Goal: Answer question/provide support: Share knowledge or assist other users

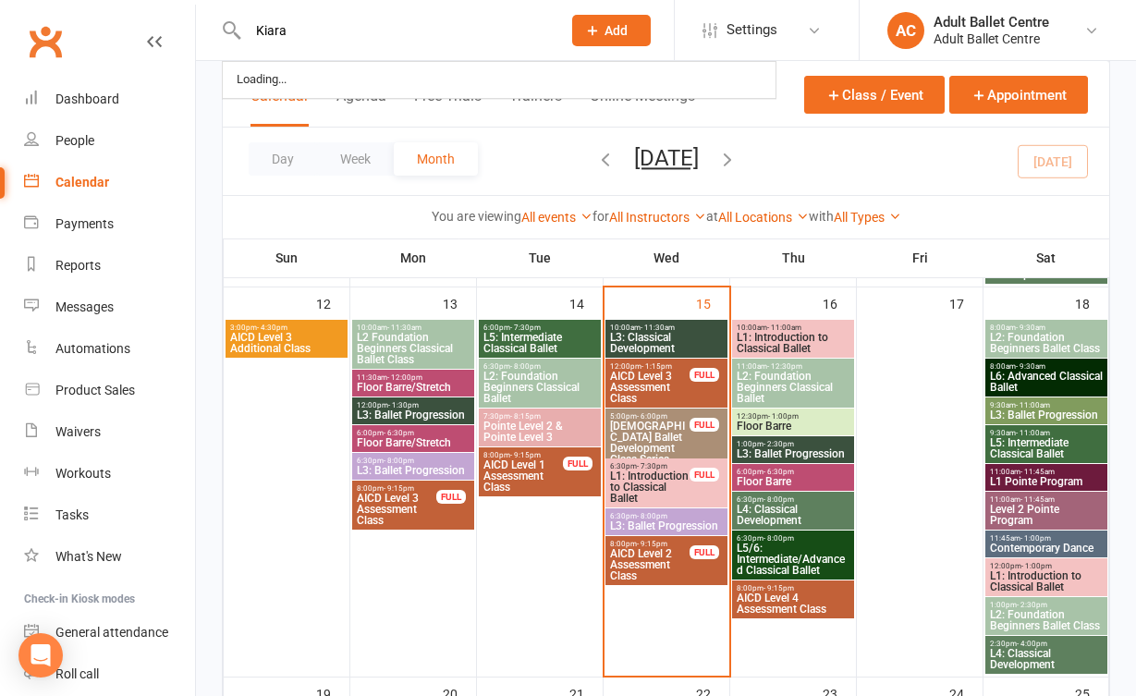
type input "Kiara"
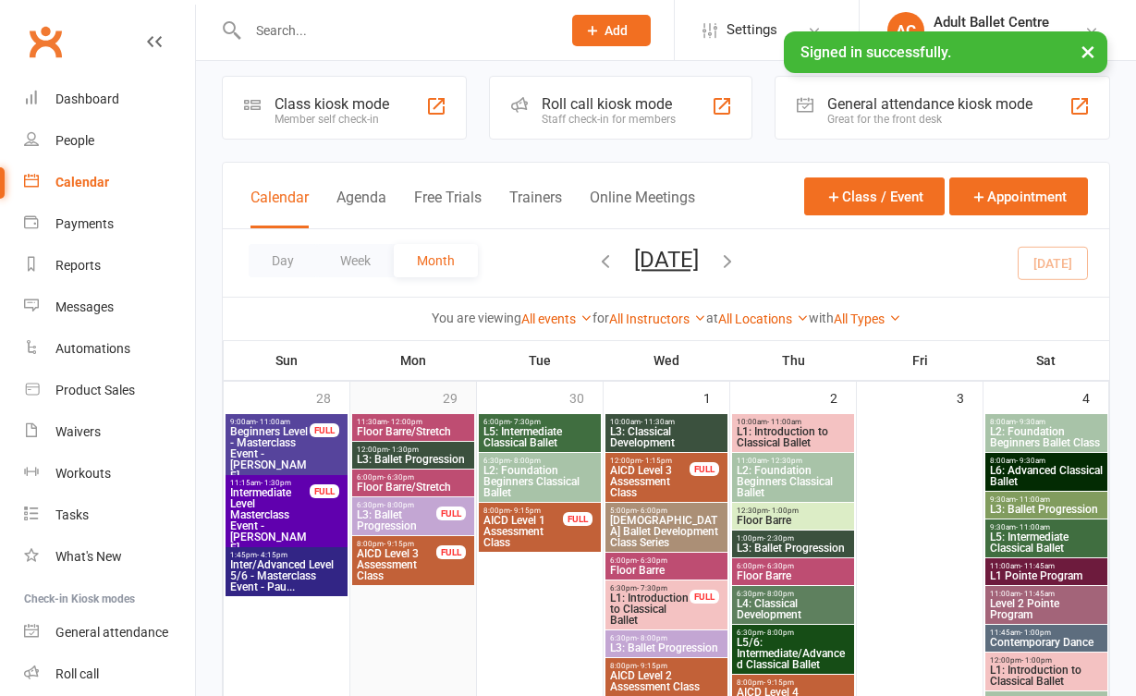
scroll to position [14, 0]
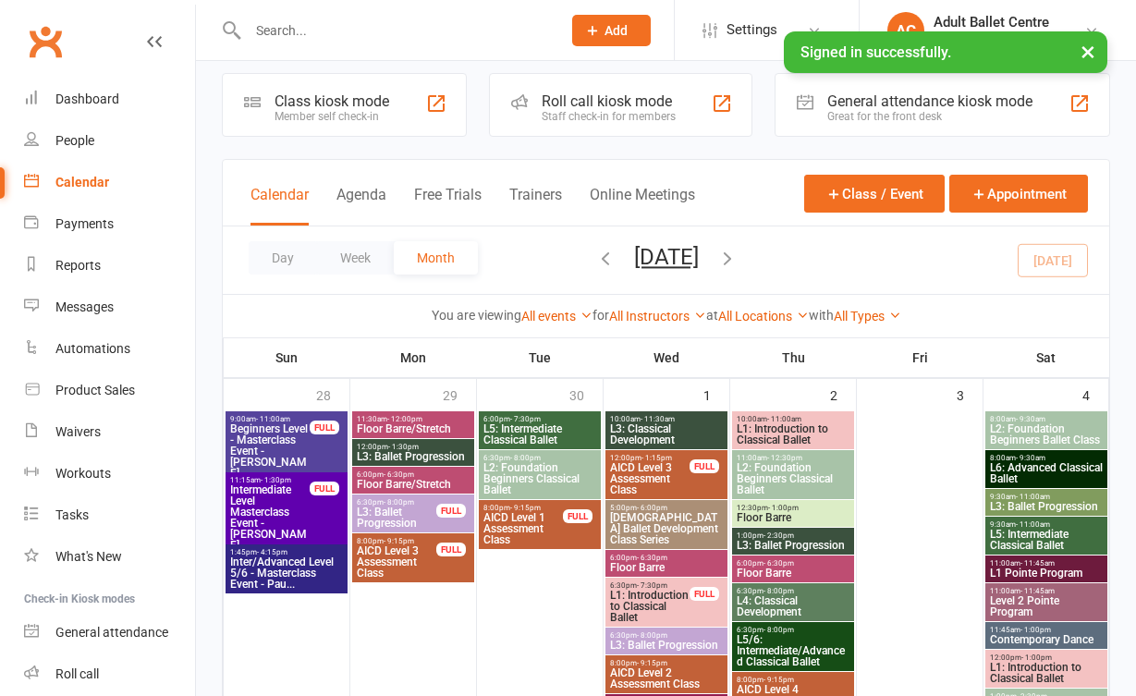
click at [361, 49] on div at bounding box center [385, 30] width 326 height 60
click at [356, 36] on input "text" at bounding box center [395, 31] width 306 height 26
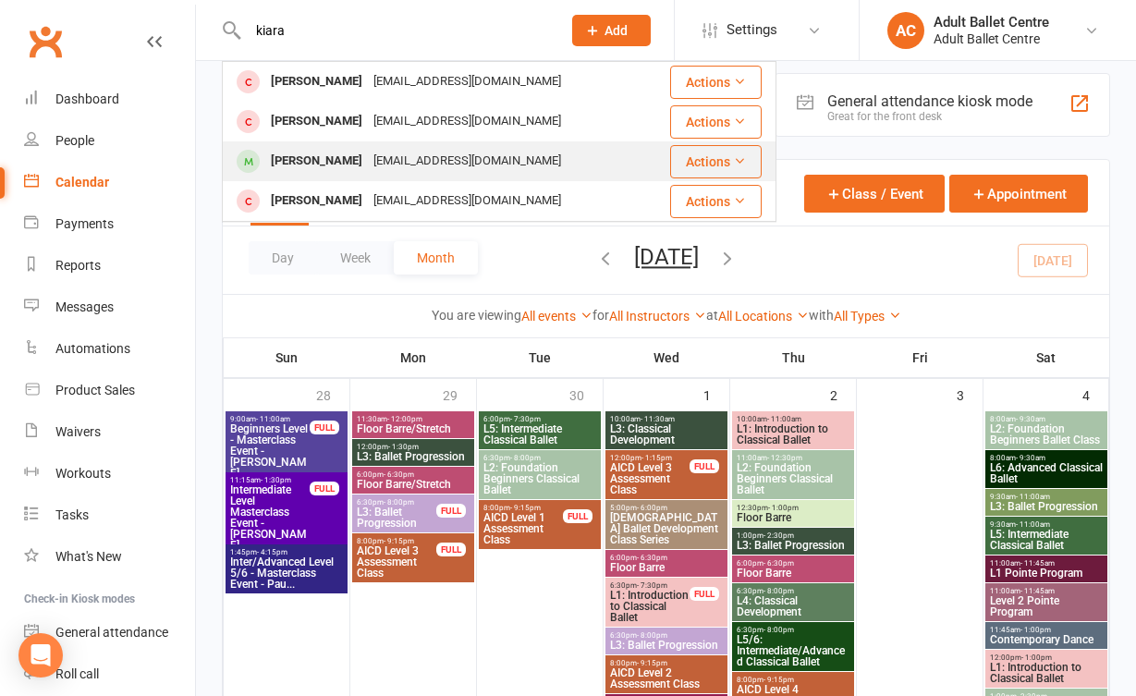
type input "kiara"
click at [368, 163] on div "[EMAIL_ADDRESS][DOMAIN_NAME]" at bounding box center [467, 161] width 199 height 27
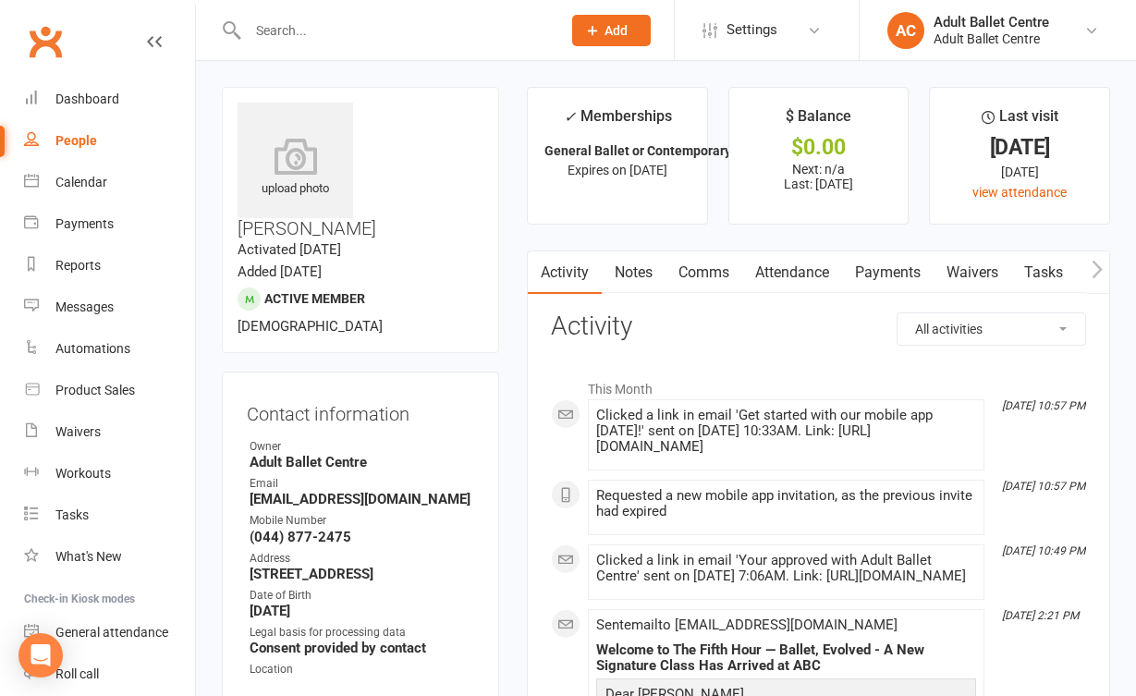
click at [965, 265] on link "Waivers" at bounding box center [972, 272] width 78 height 43
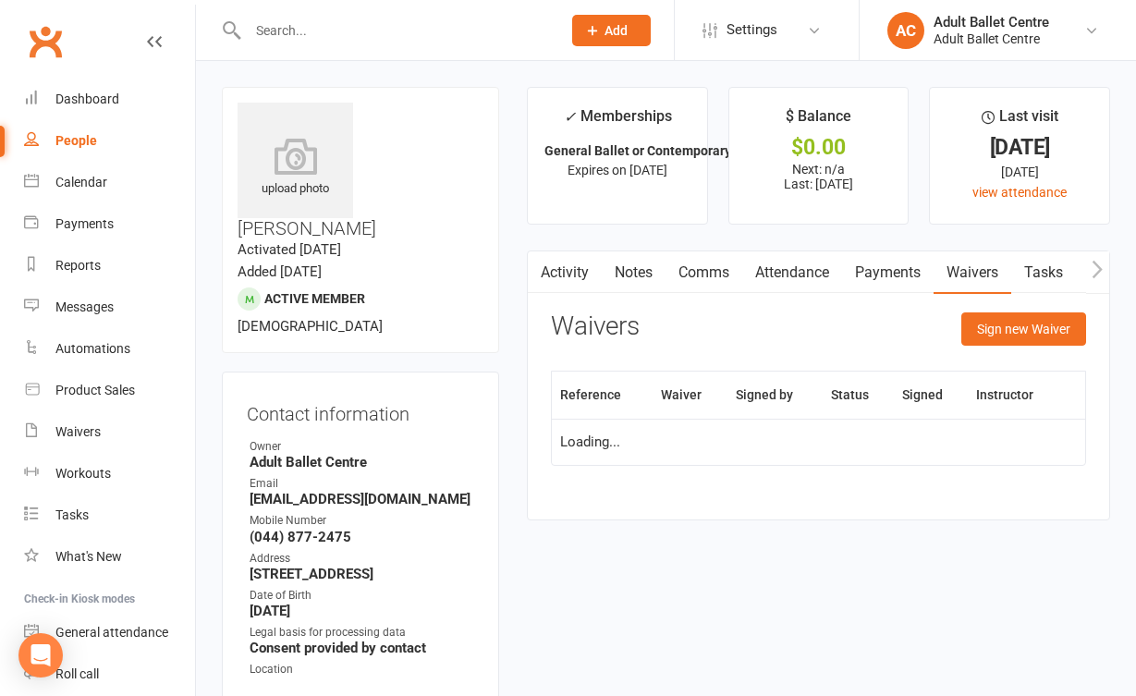
click at [877, 269] on link "Payments" at bounding box center [887, 272] width 91 height 43
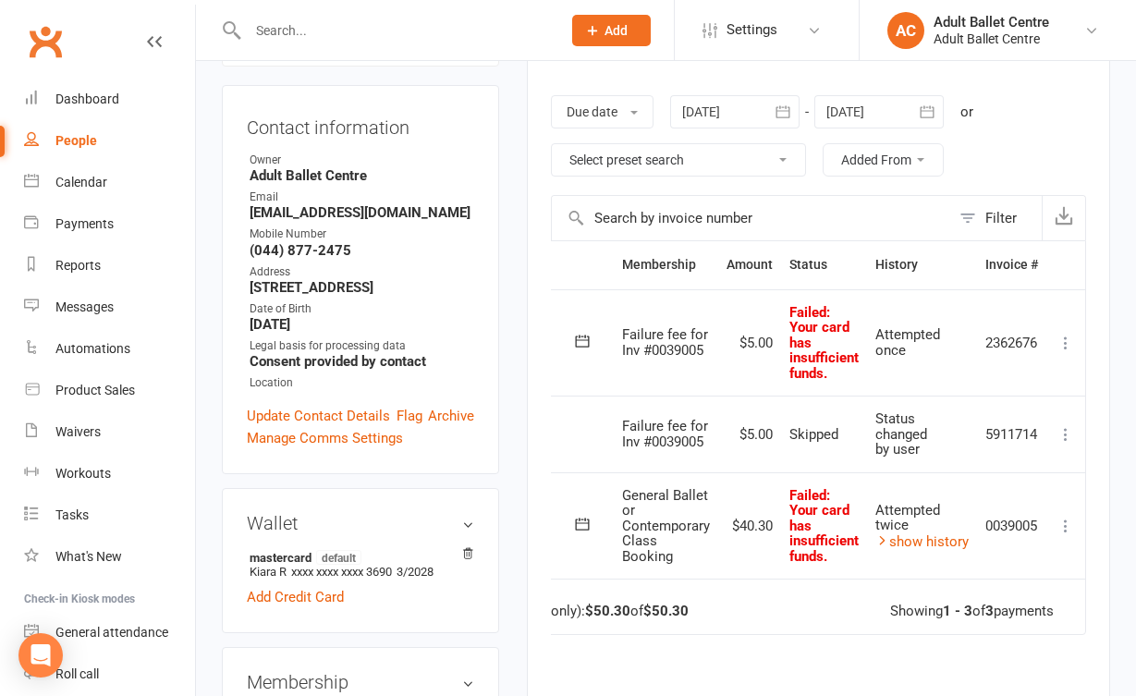
scroll to position [282, 0]
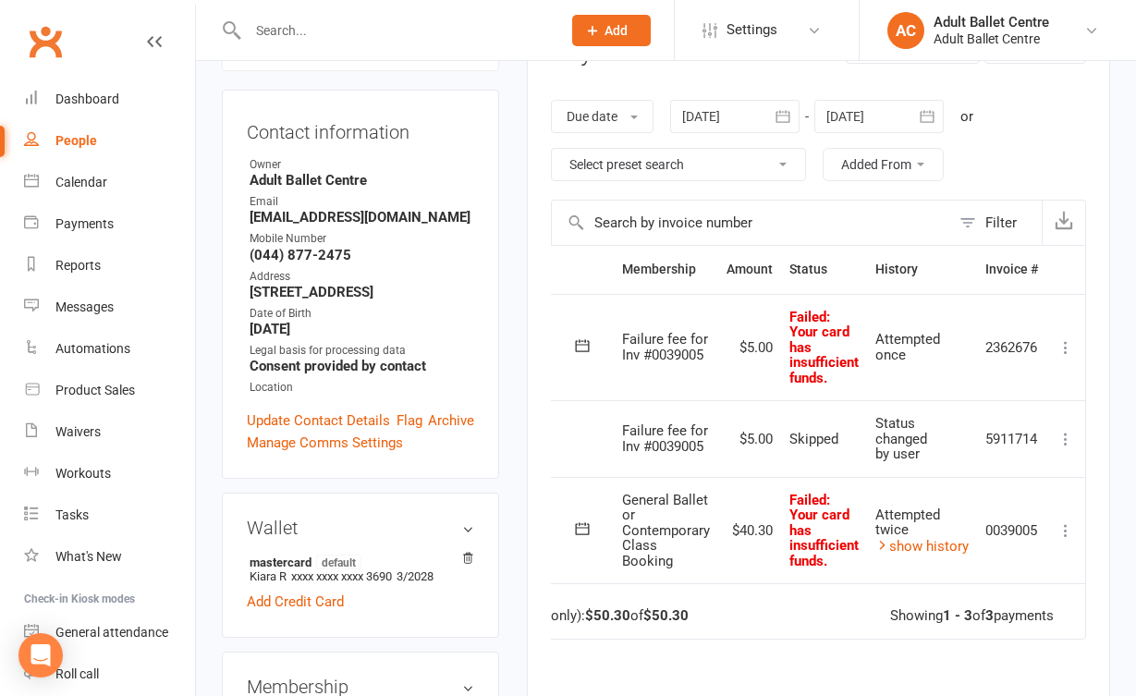
click at [1065, 342] on icon at bounding box center [1065, 347] width 18 height 18
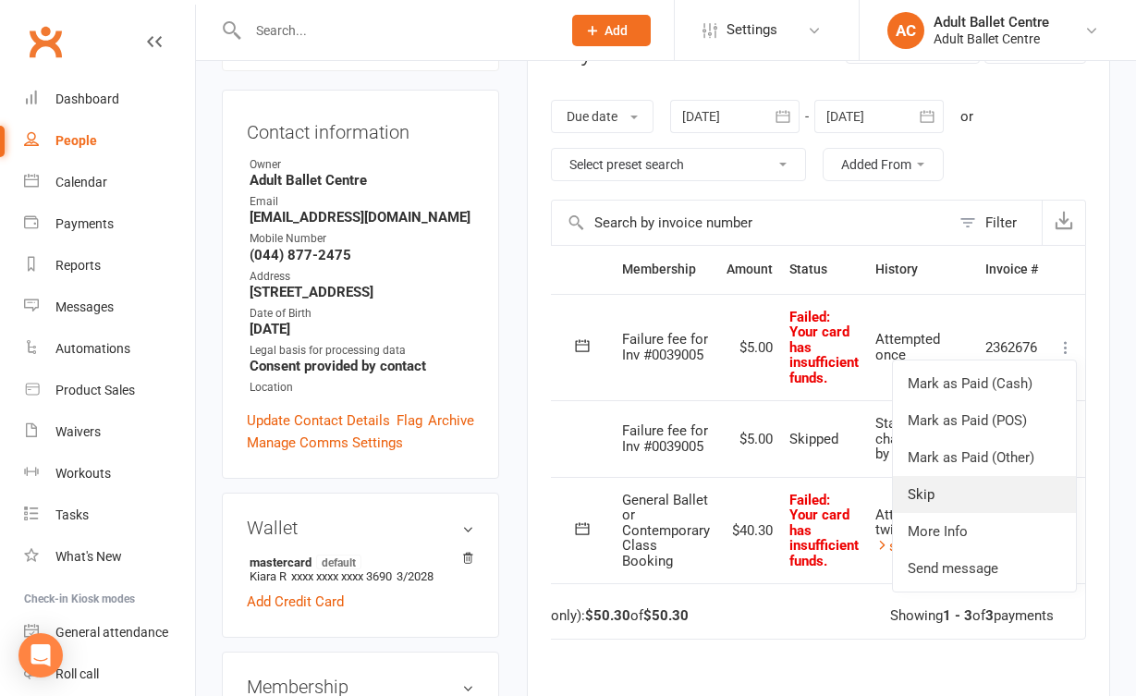
click at [1003, 494] on link "Skip" at bounding box center [984, 494] width 183 height 37
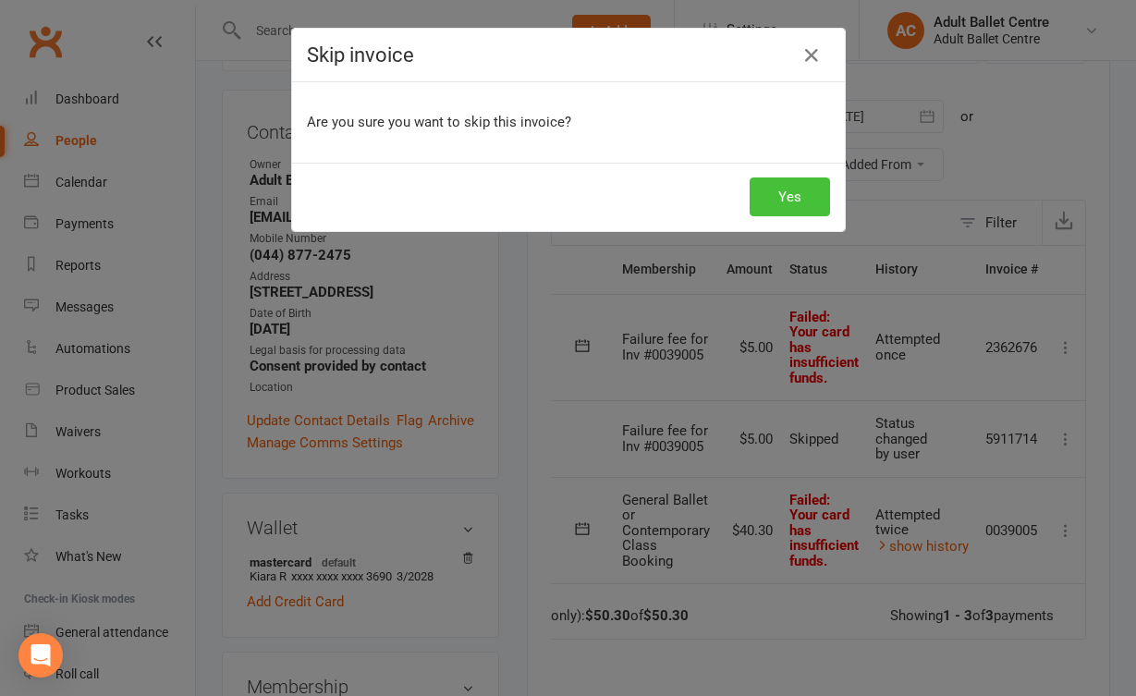
click at [782, 201] on button "Yes" at bounding box center [789, 196] width 80 height 39
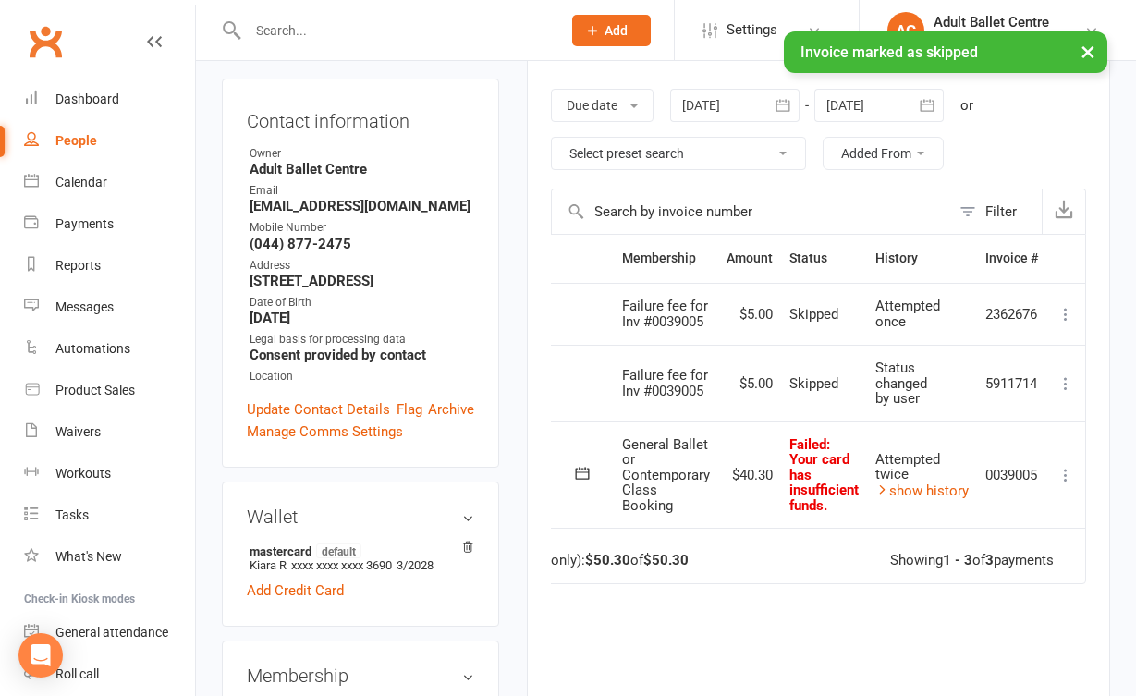
scroll to position [0, 114]
click at [1075, 466] on icon at bounding box center [1065, 475] width 18 height 18
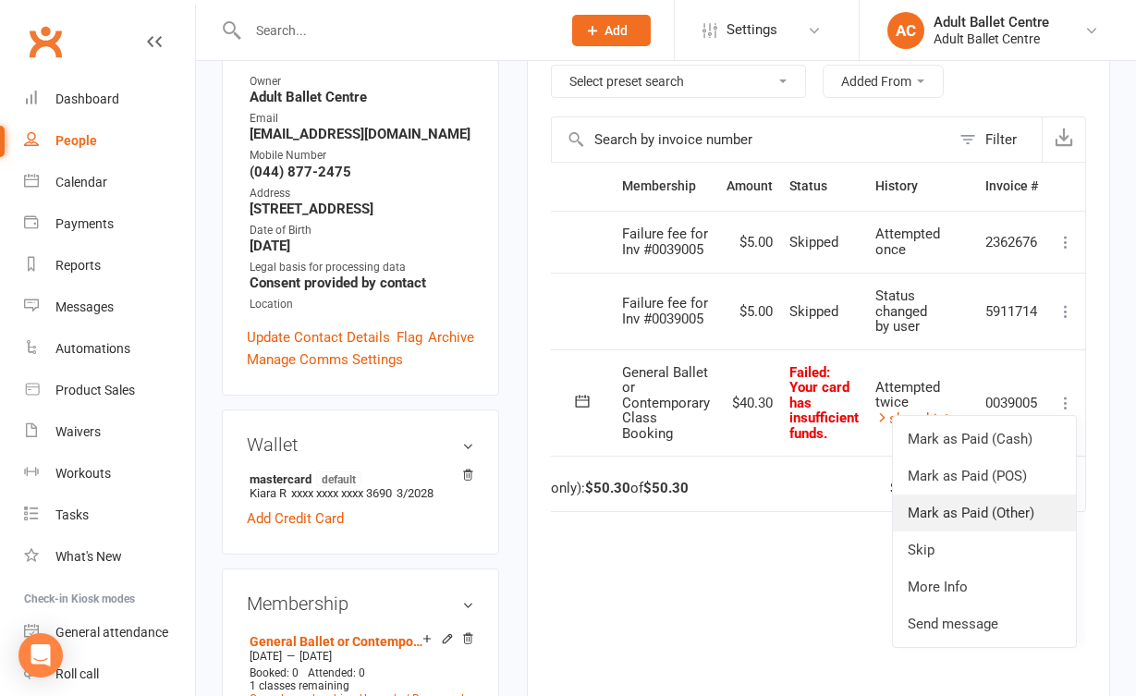
scroll to position [370, 0]
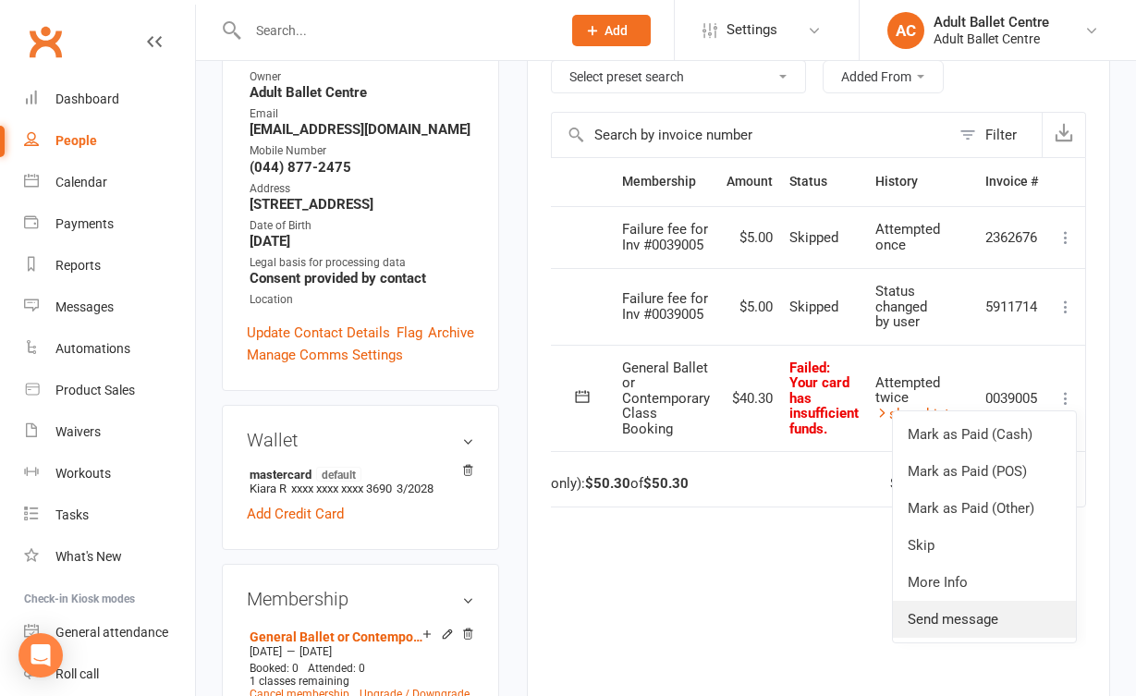
click at [941, 615] on link "Send message" at bounding box center [984, 619] width 183 height 37
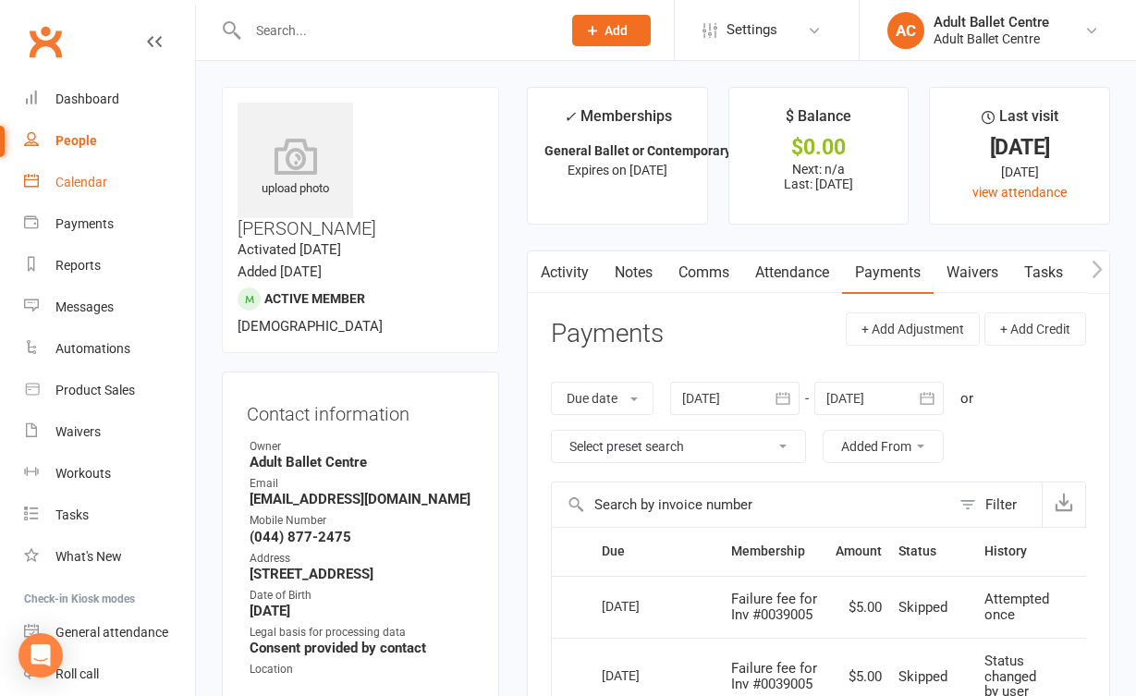
click at [109, 183] on link "Calendar" at bounding box center [109, 183] width 171 height 42
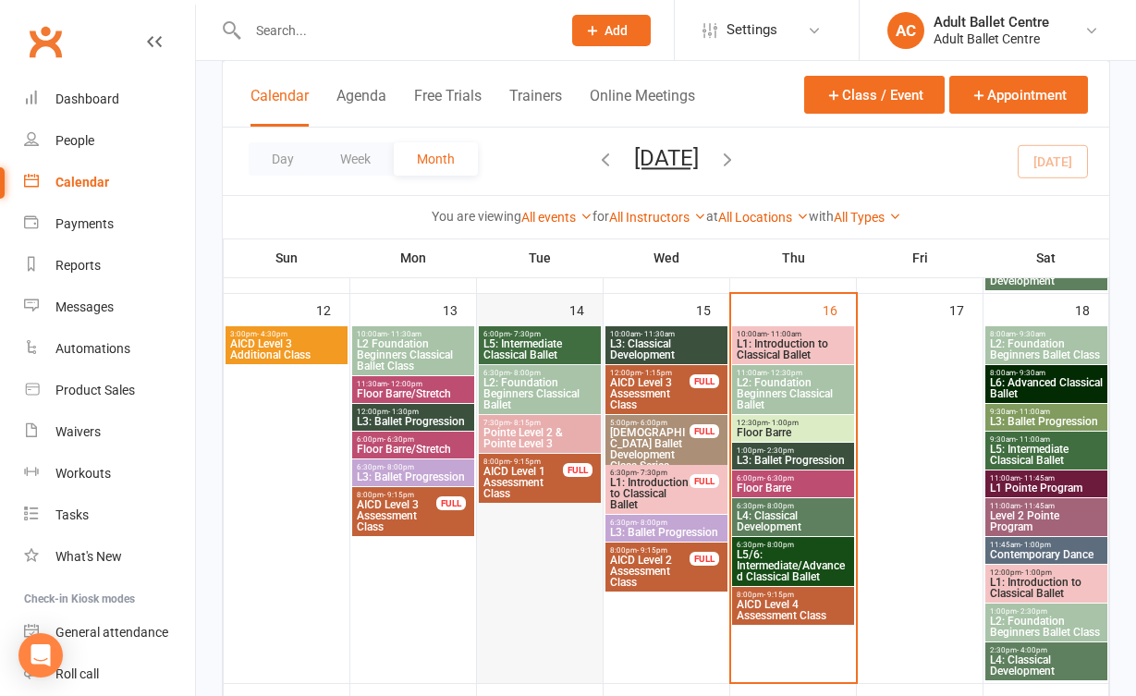
scroll to position [877, 0]
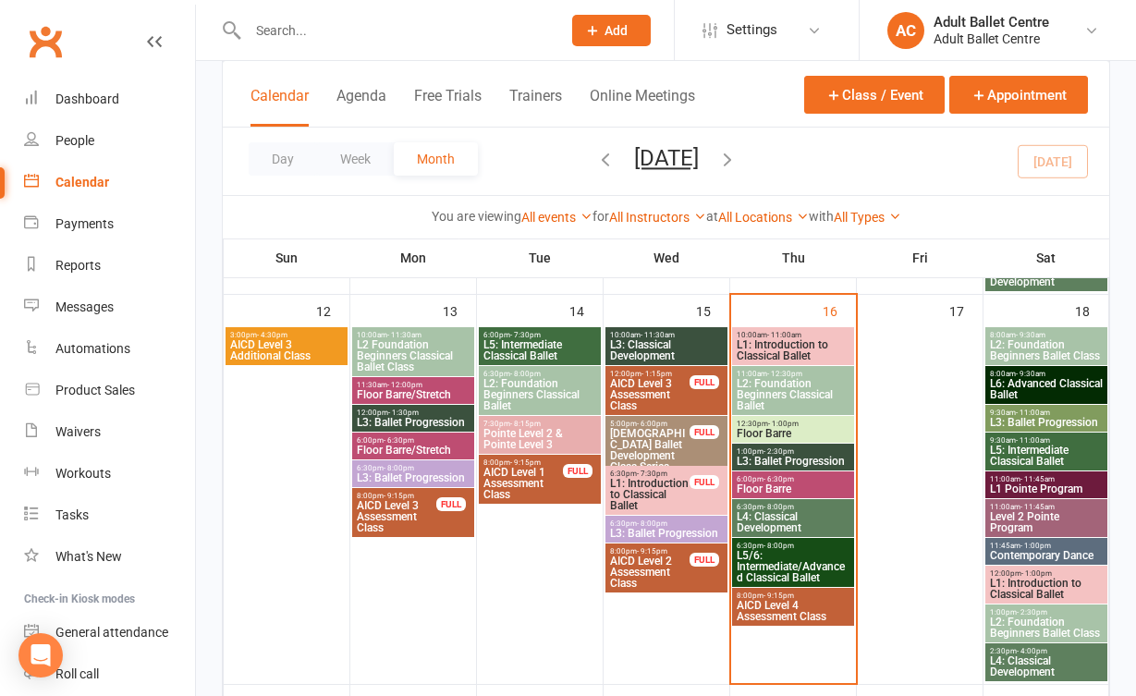
click at [827, 567] on span "L5/6: Intermediate/Advanced Classical Ballet" at bounding box center [793, 566] width 115 height 33
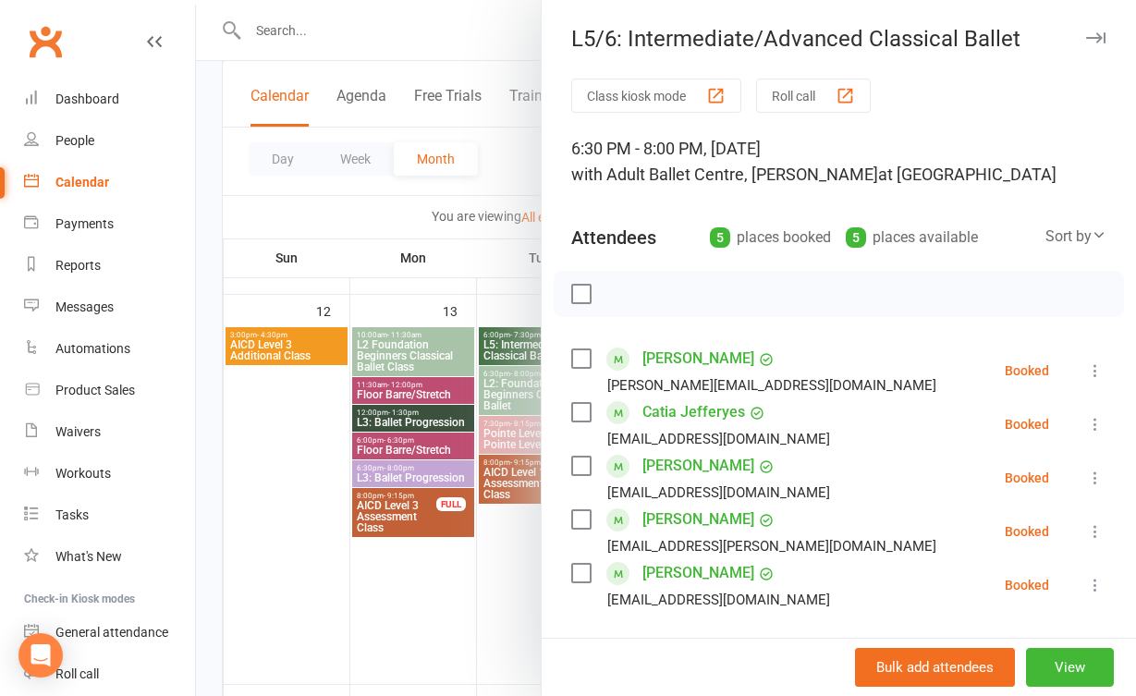
scroll to position [44, 0]
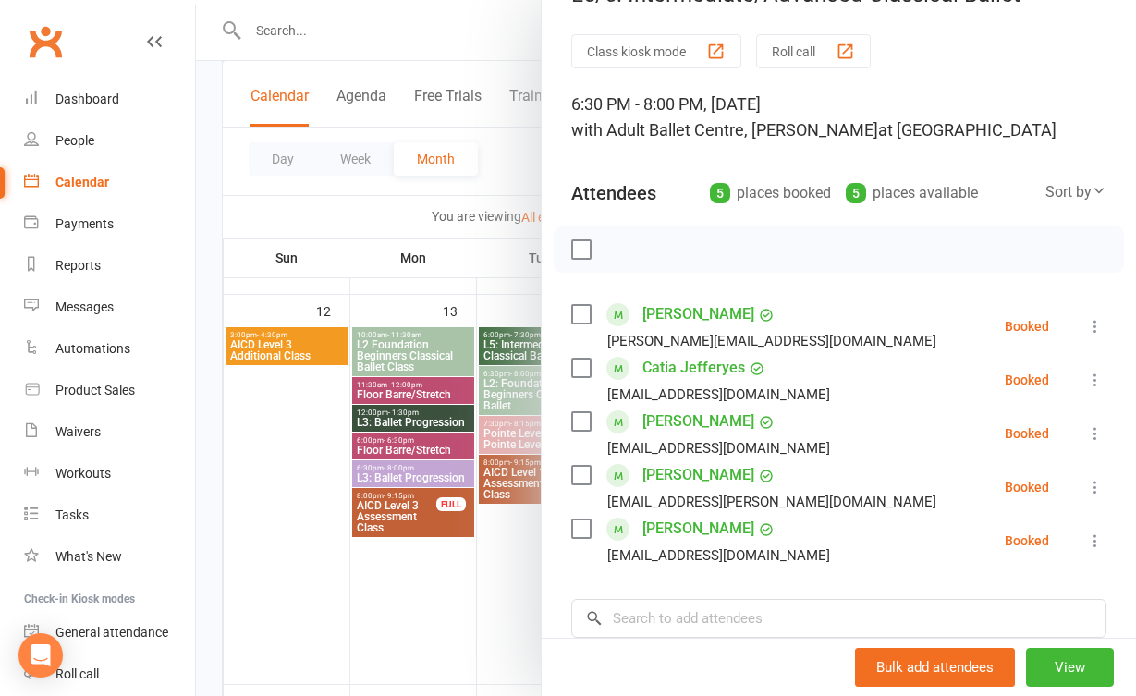
click at [516, 610] on div at bounding box center [666, 348] width 940 height 696
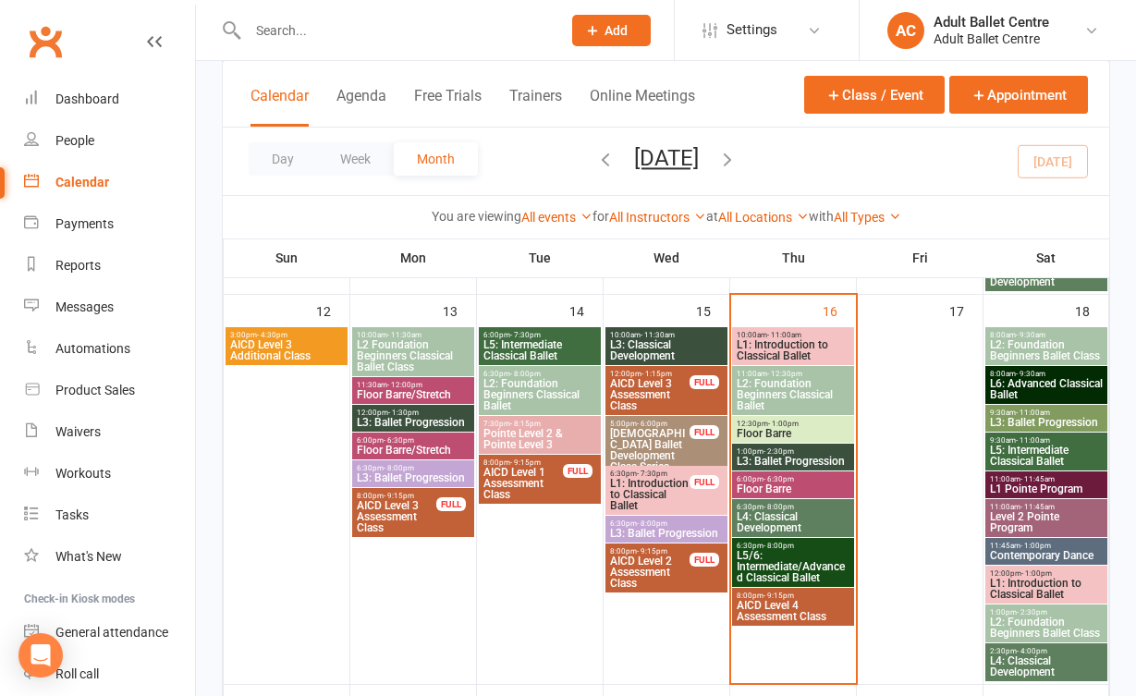
click at [782, 558] on span "L5/6: Intermediate/Advanced Classical Ballet" at bounding box center [793, 566] width 115 height 33
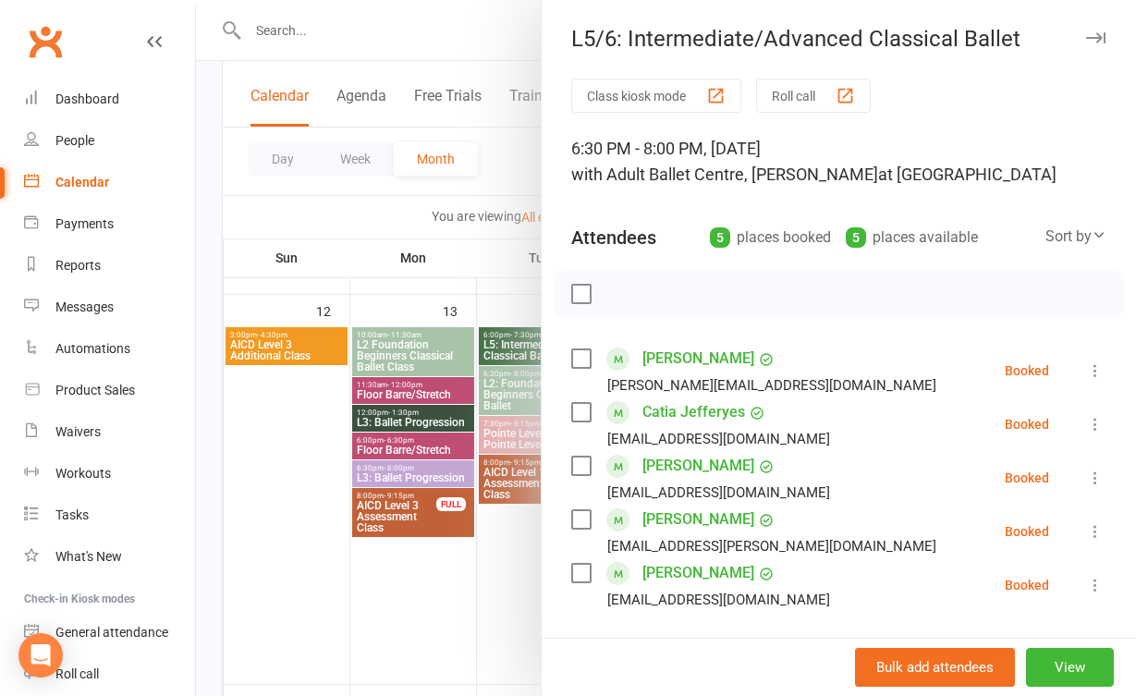
click at [505, 593] on div at bounding box center [666, 348] width 940 height 696
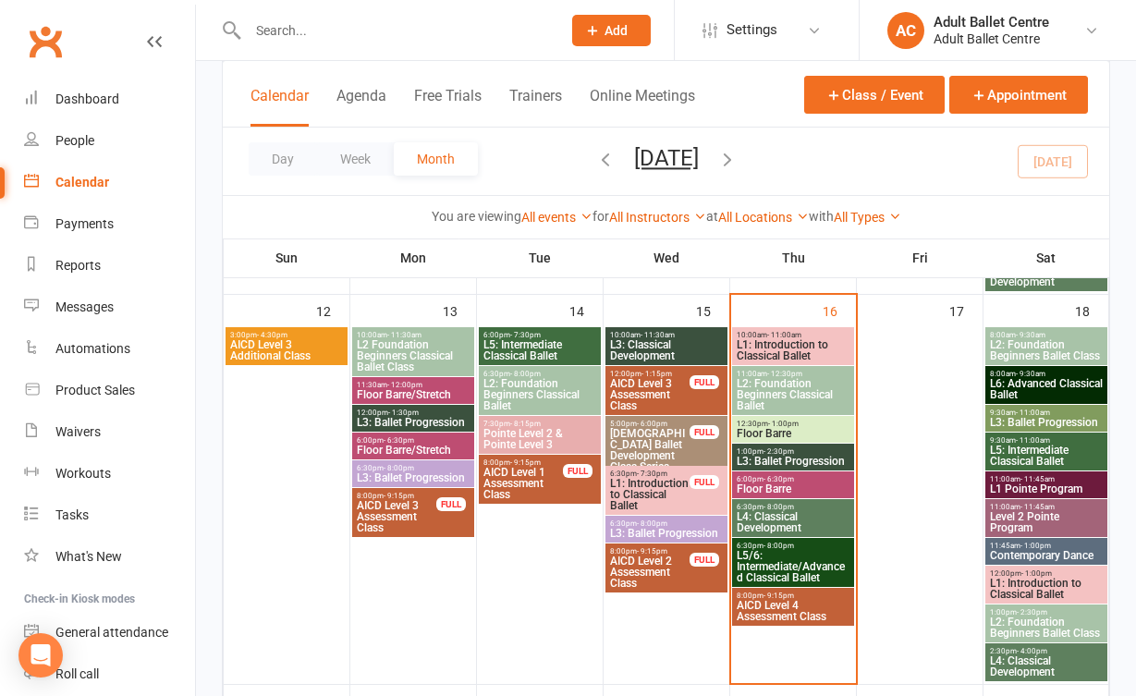
click at [765, 432] on span "Floor Barre" at bounding box center [793, 433] width 115 height 11
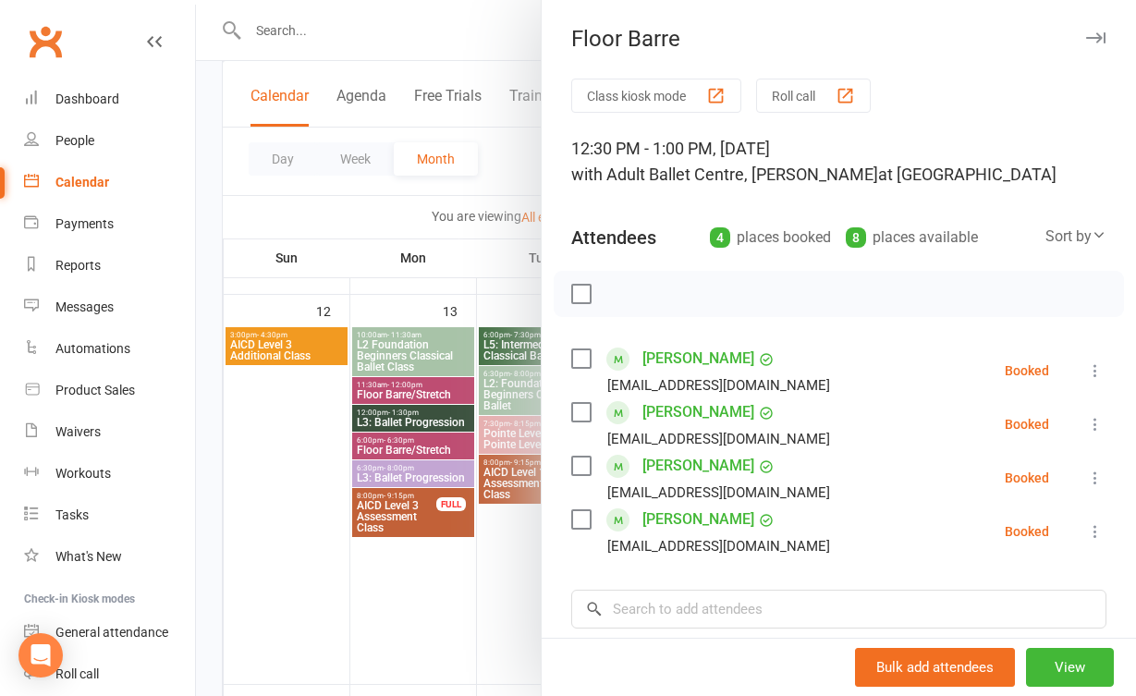
click at [462, 572] on div at bounding box center [666, 348] width 940 height 696
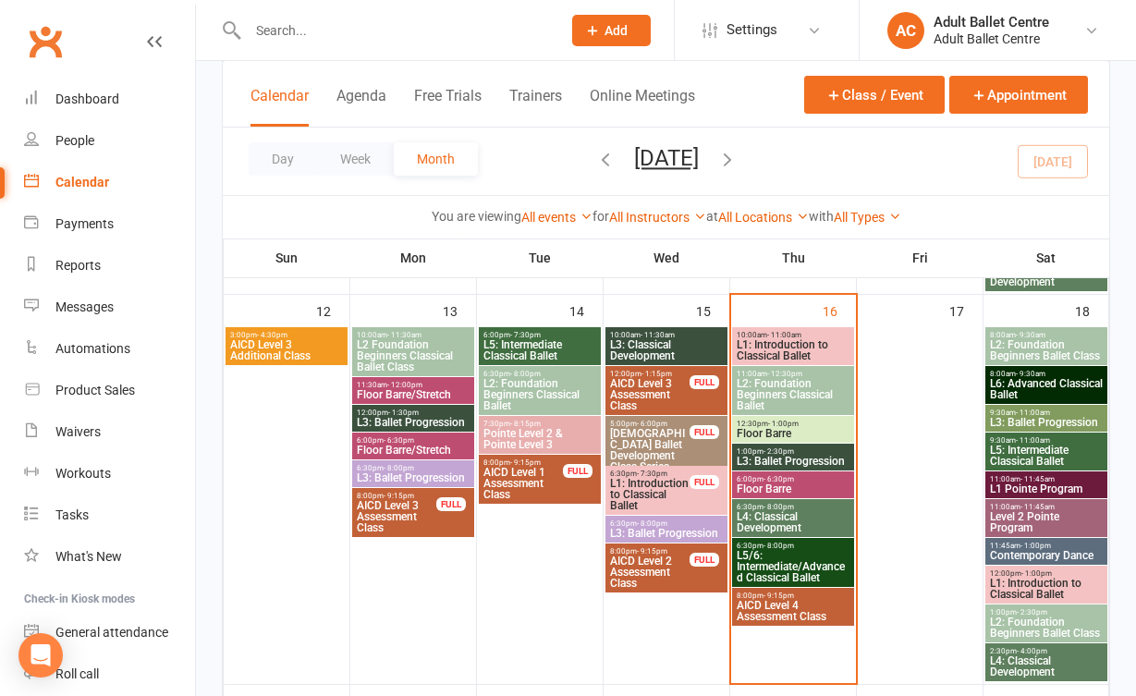
click at [768, 457] on span "L3: Ballet Progression" at bounding box center [793, 461] width 115 height 11
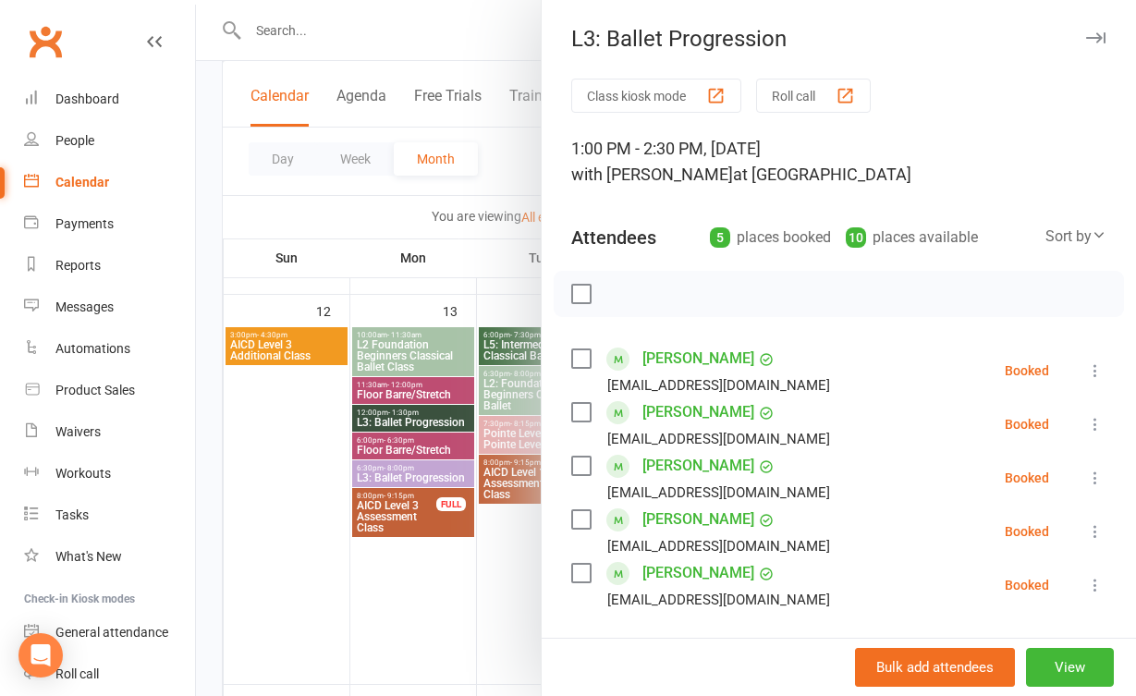
click at [429, 591] on div at bounding box center [666, 348] width 940 height 696
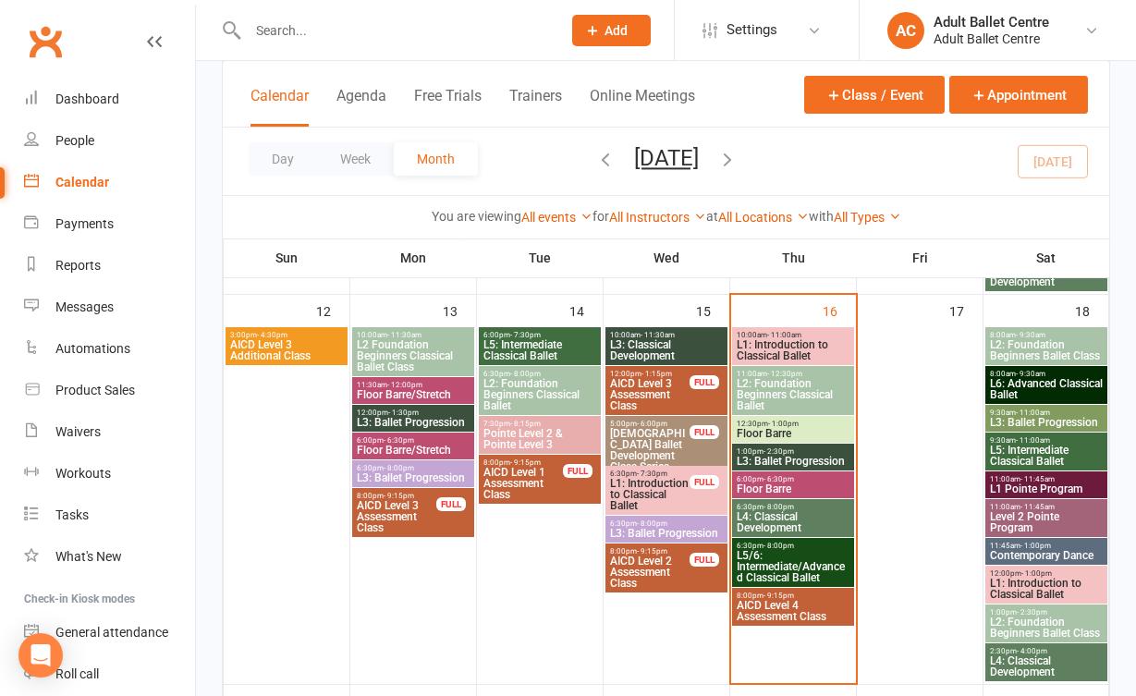
click at [781, 511] on span "L4: Classical Development" at bounding box center [793, 522] width 115 height 22
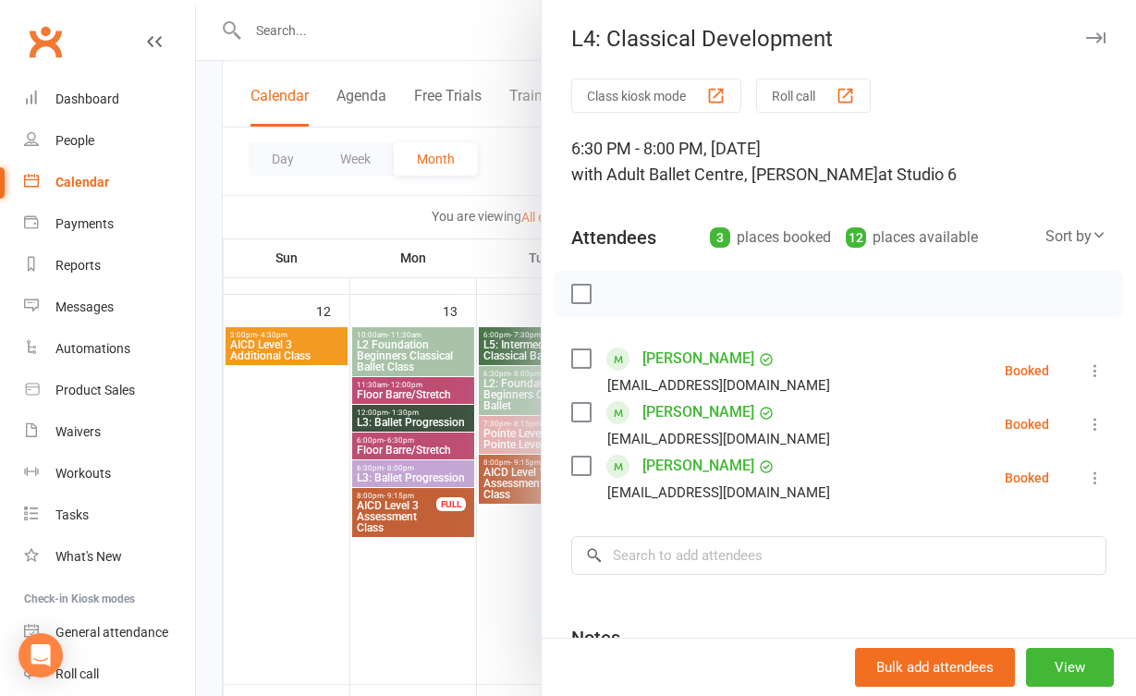
click at [494, 603] on div at bounding box center [666, 348] width 940 height 696
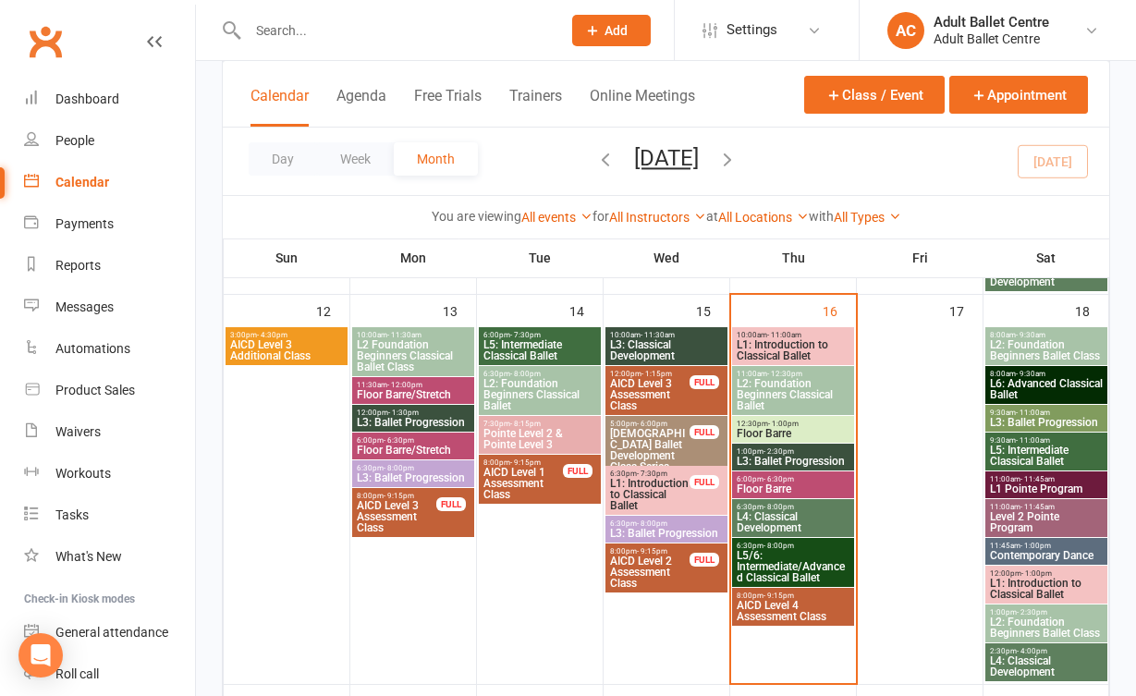
click at [790, 565] on span "L5/6: Intermediate/Advanced Classical Ballet" at bounding box center [793, 566] width 115 height 33
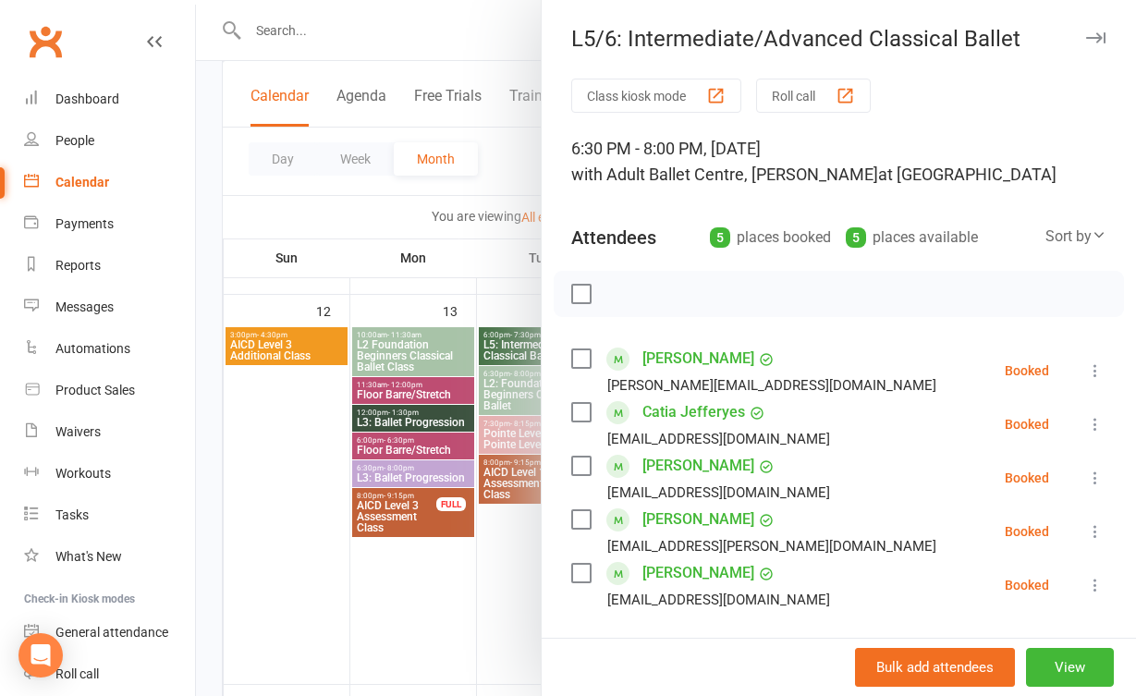
click at [464, 615] on div at bounding box center [666, 348] width 940 height 696
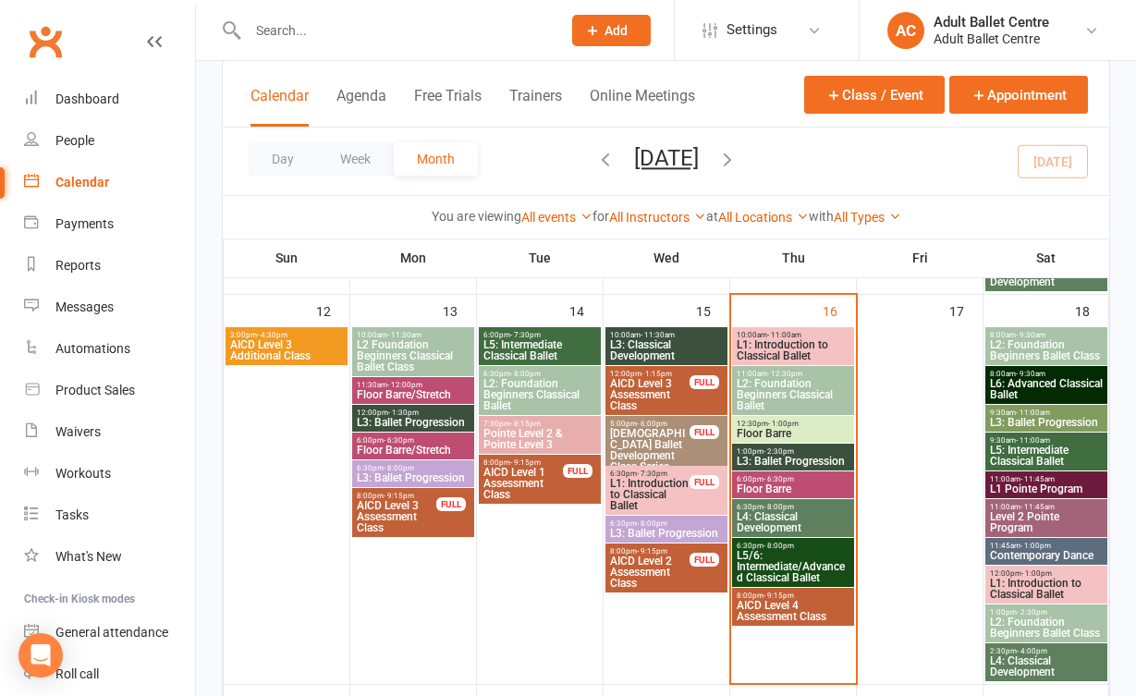
click at [816, 339] on span "L1: Introduction to Classical Ballet" at bounding box center [793, 350] width 115 height 22
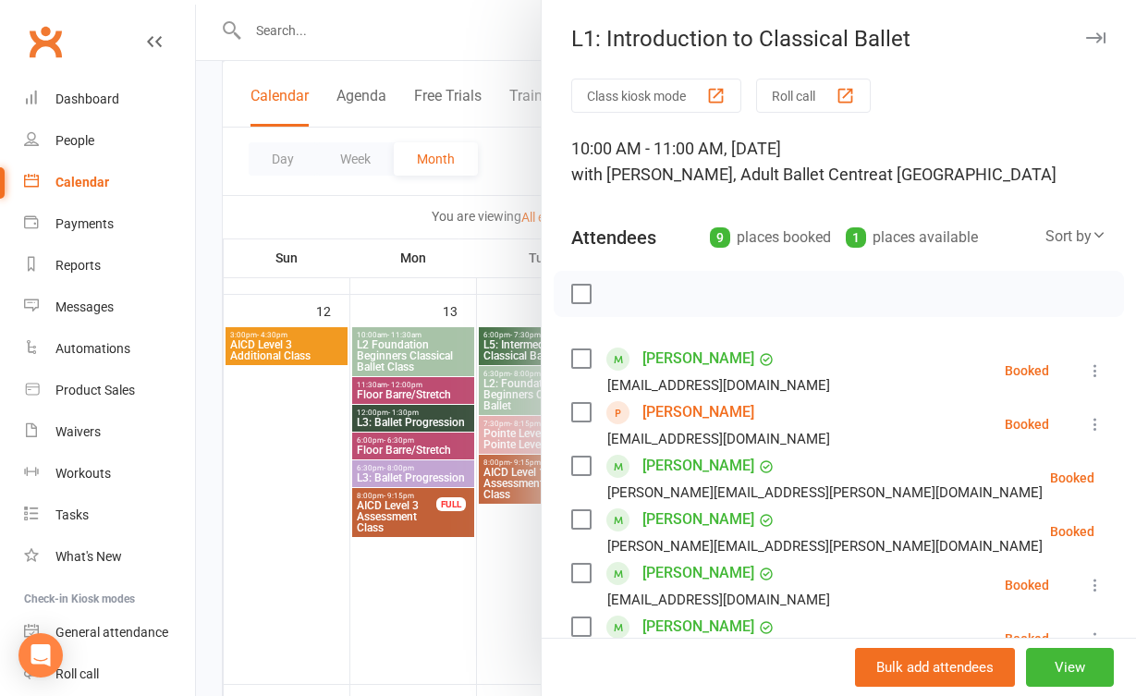
scroll to position [0, 0]
click at [498, 573] on div at bounding box center [666, 348] width 940 height 696
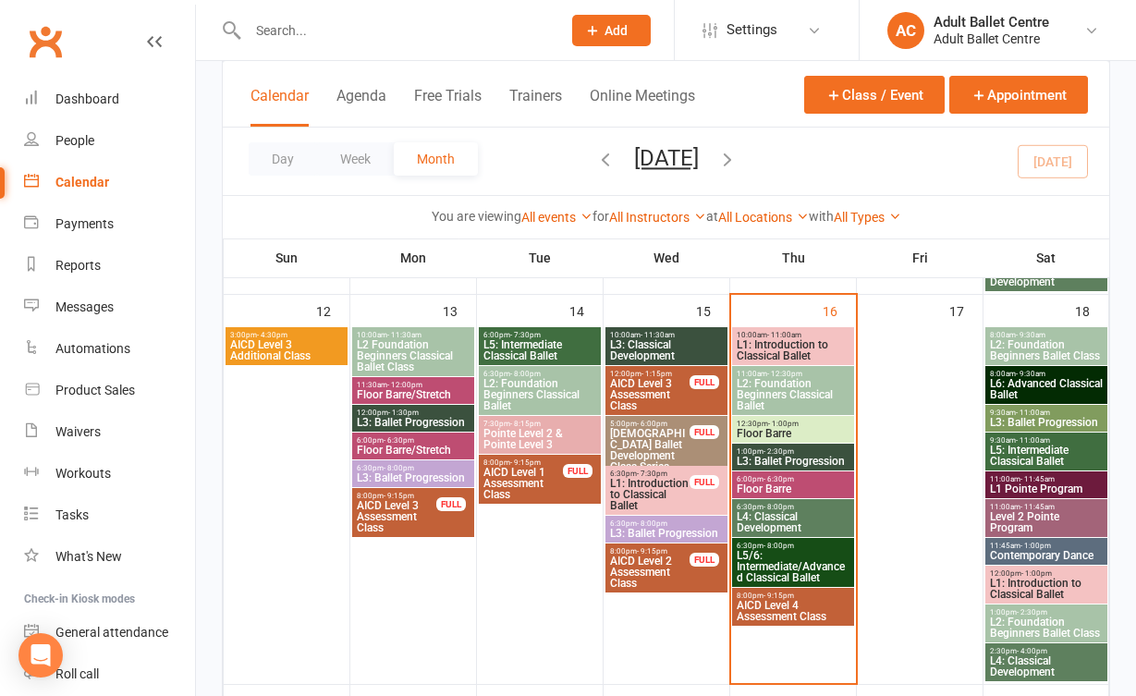
click at [813, 395] on span "L2: Foundation Beginners Classical Ballet" at bounding box center [793, 394] width 115 height 33
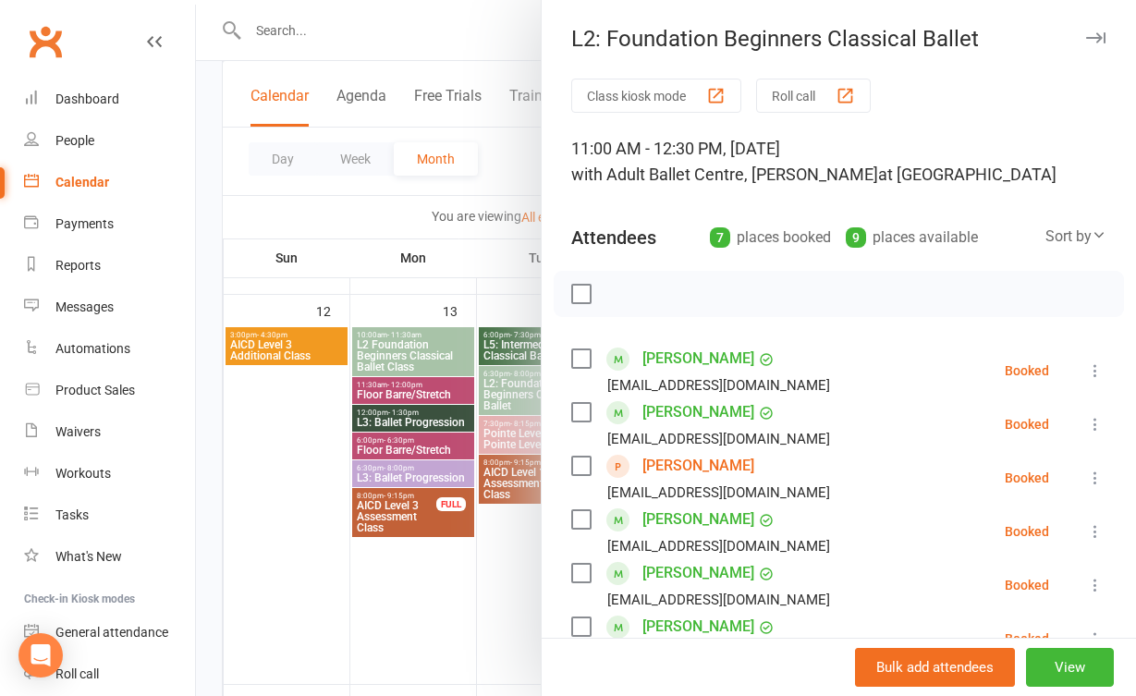
click at [481, 581] on div at bounding box center [666, 348] width 940 height 696
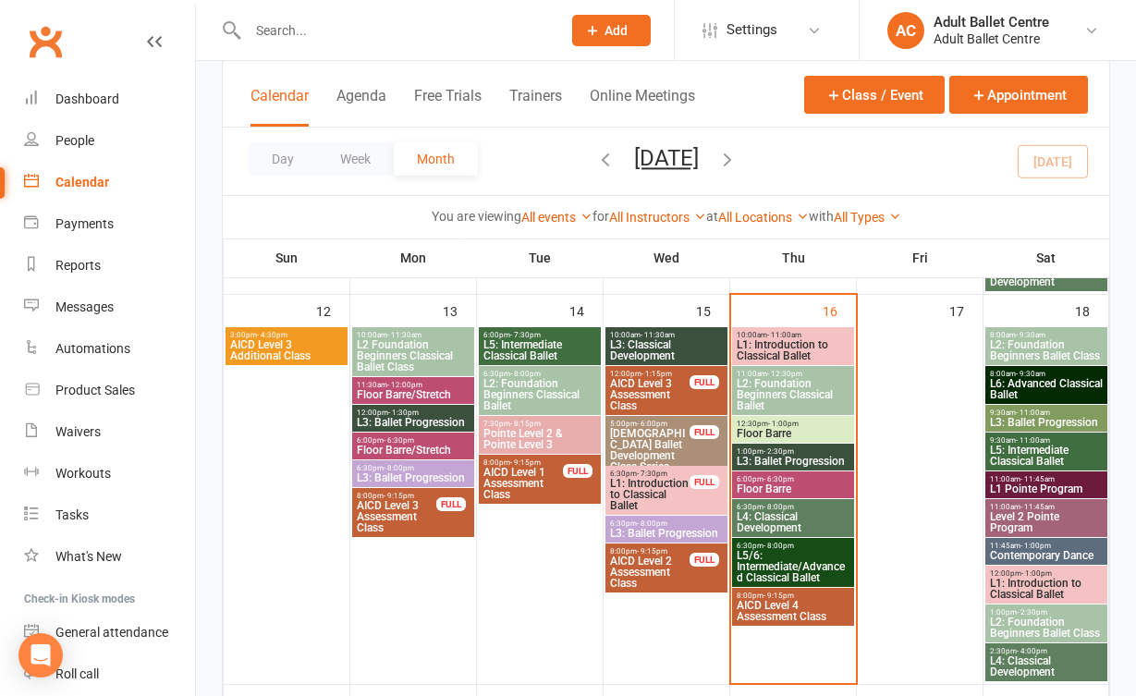
click at [1044, 383] on span "L6: Advanced Classical Ballet" at bounding box center [1046, 389] width 115 height 22
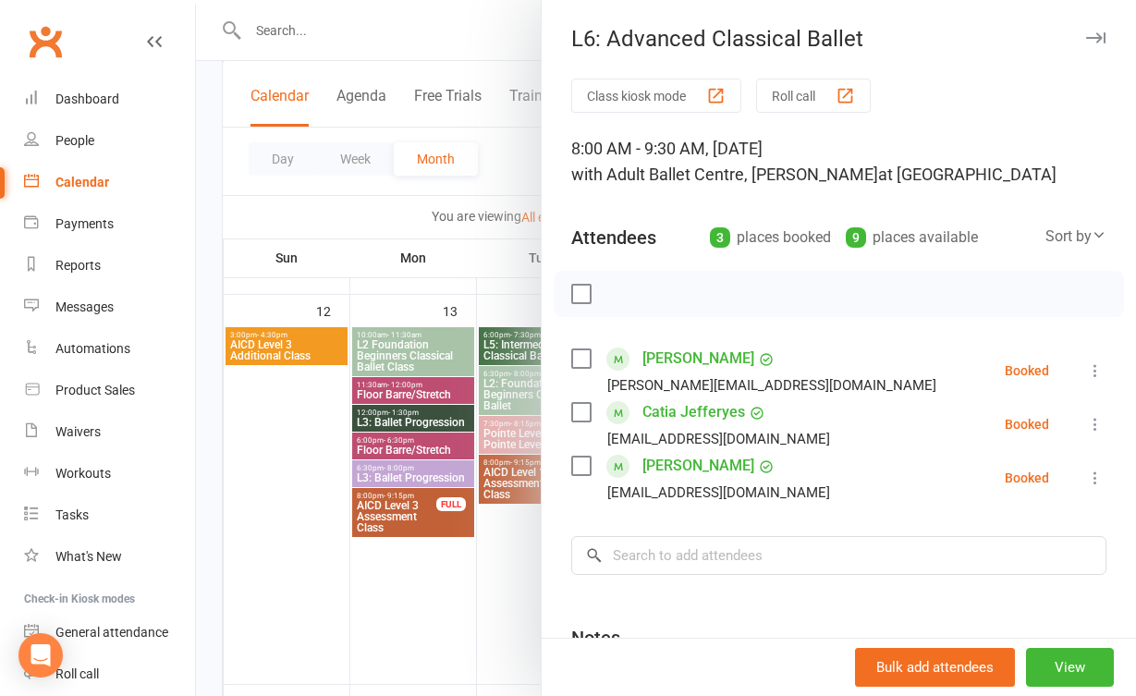
click at [507, 640] on div at bounding box center [666, 348] width 940 height 696
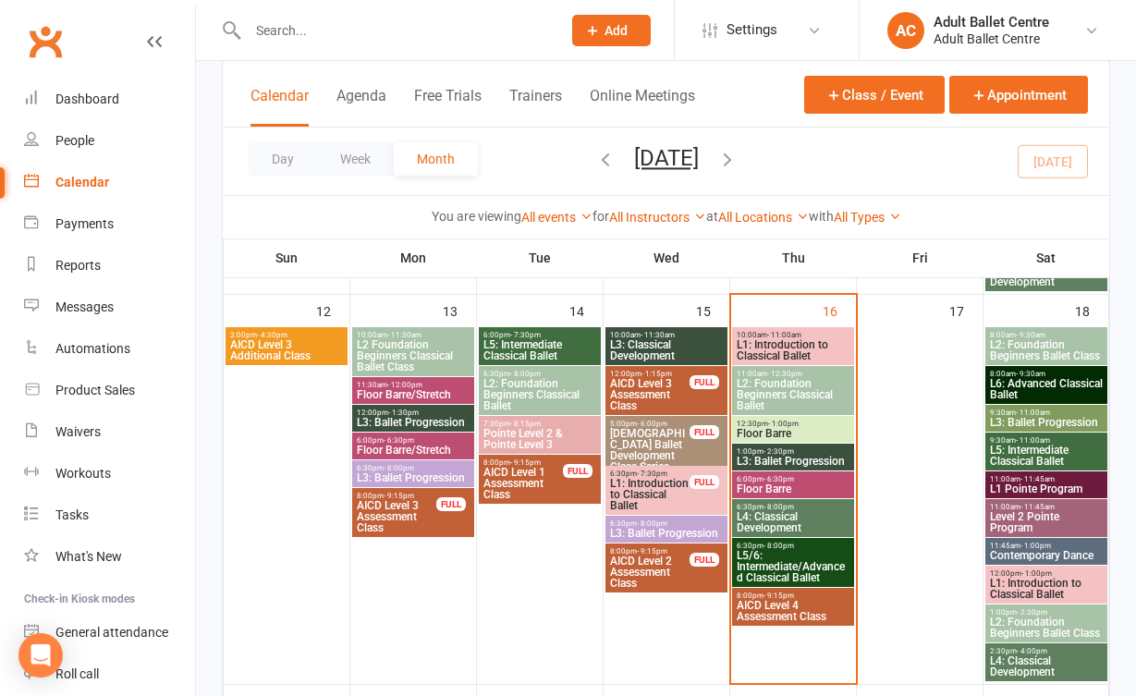
click at [993, 463] on span "L5: Intermediate Classical Ballet" at bounding box center [1046, 456] width 115 height 22
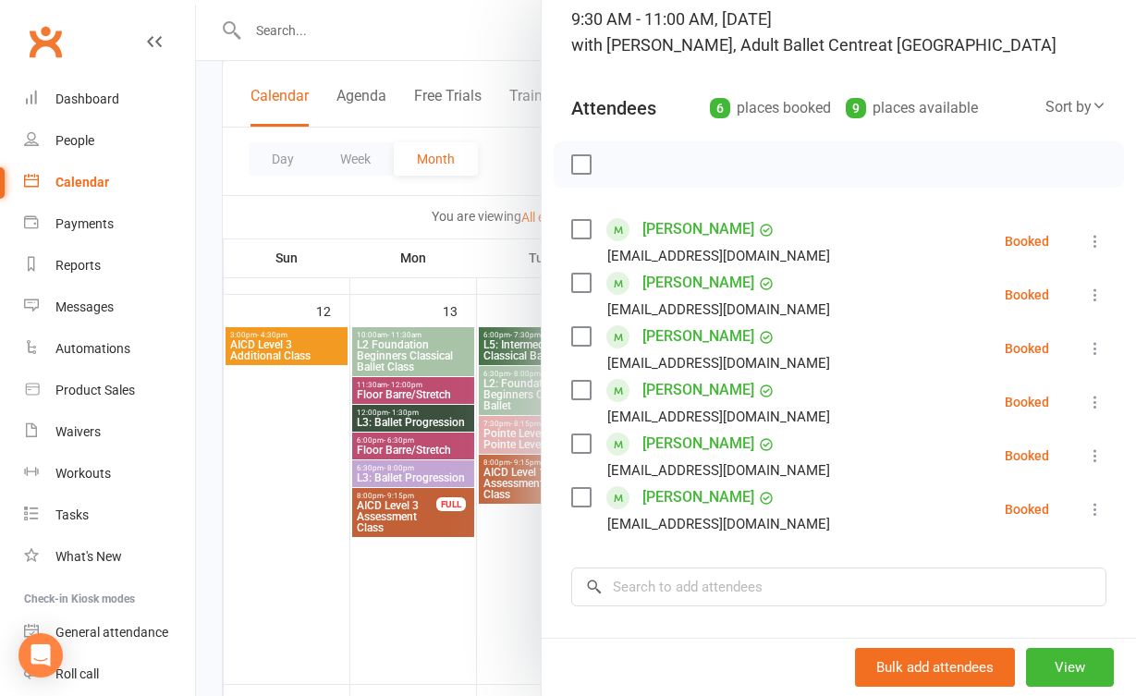
scroll to position [146, 0]
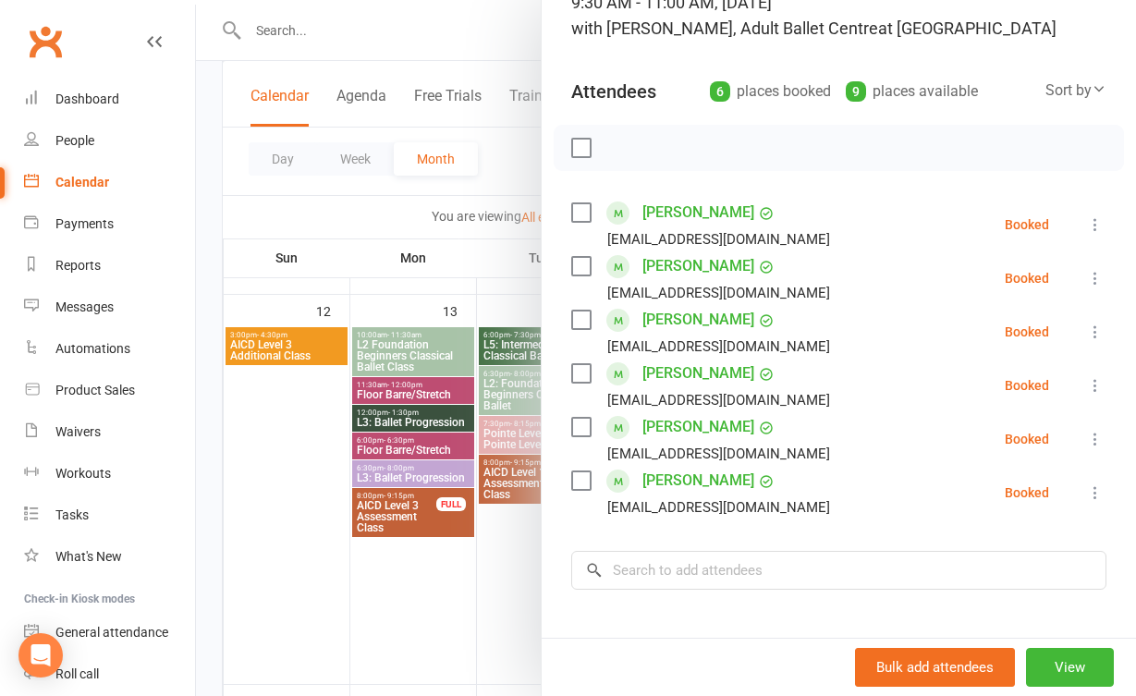
click at [510, 576] on div at bounding box center [666, 348] width 940 height 696
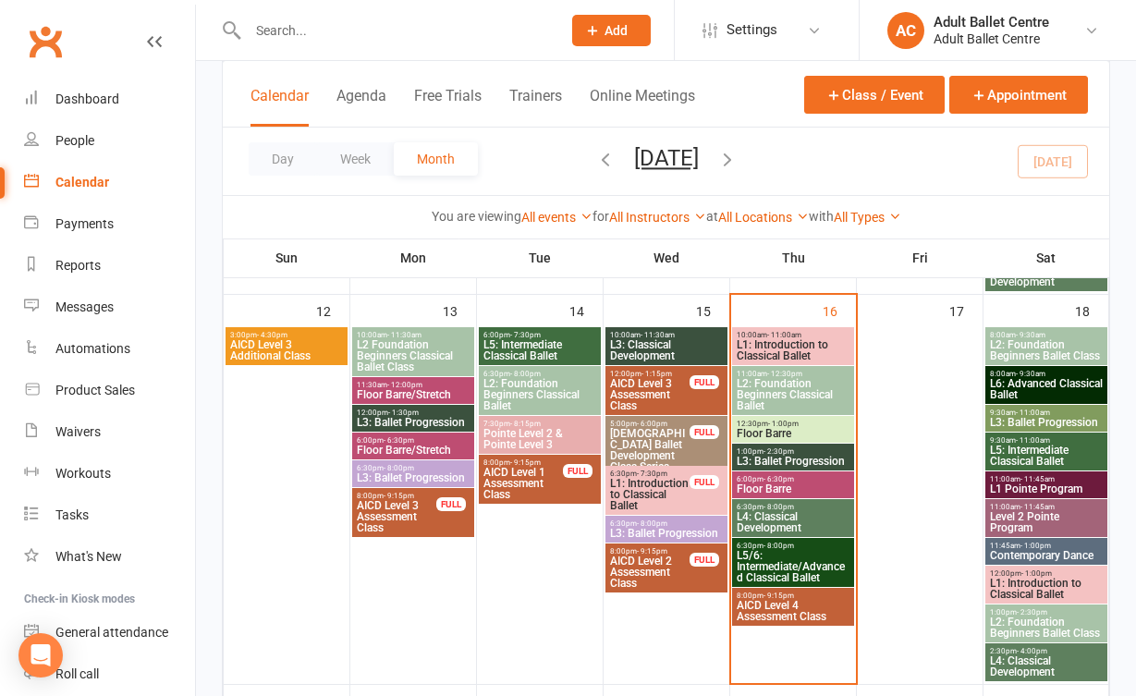
click at [1021, 521] on span "Level 2 Pointe Program" at bounding box center [1046, 522] width 115 height 22
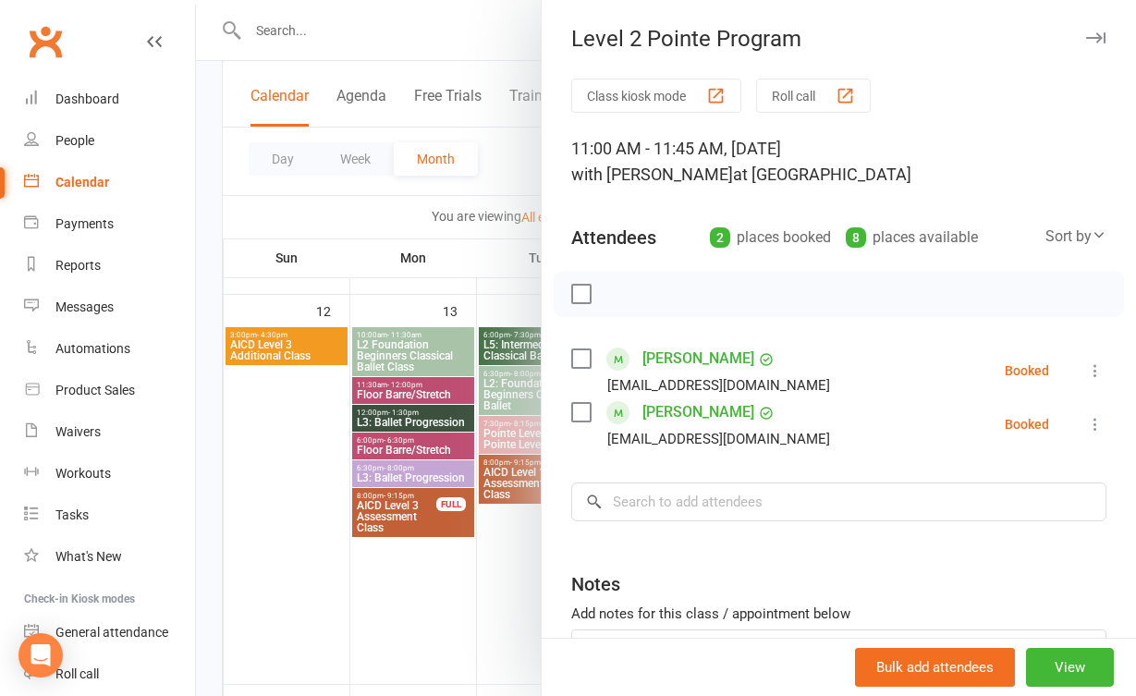
click at [491, 560] on div at bounding box center [666, 348] width 940 height 696
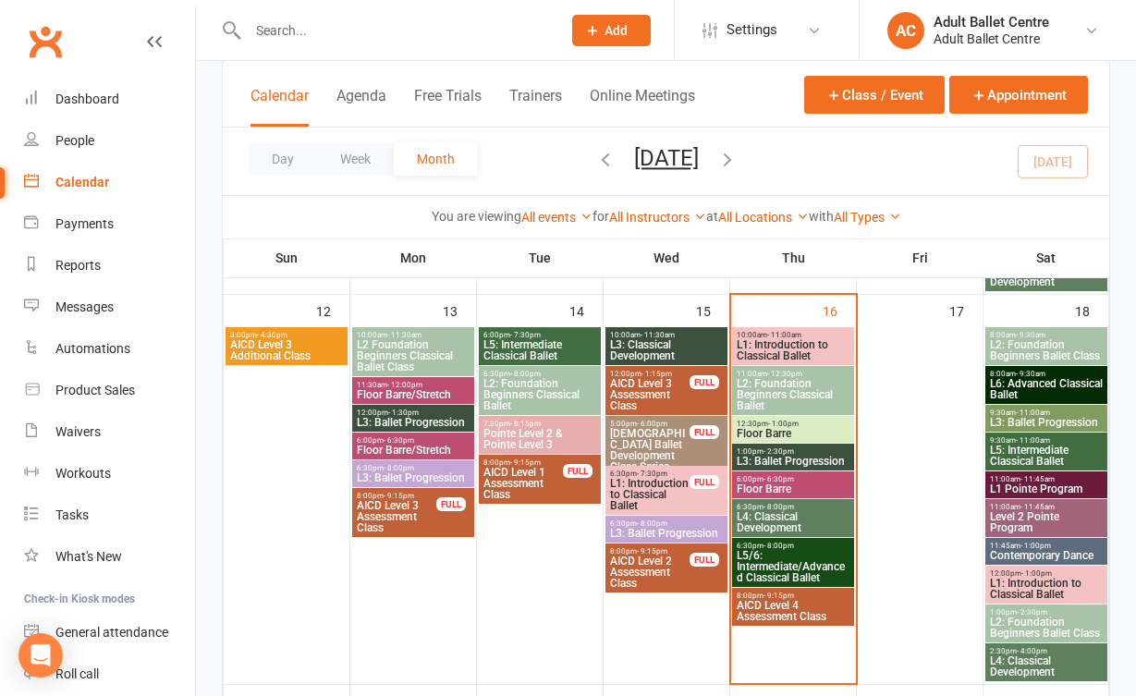
click at [680, 497] on span "L1: Introduction to Classical Ballet" at bounding box center [649, 494] width 81 height 33
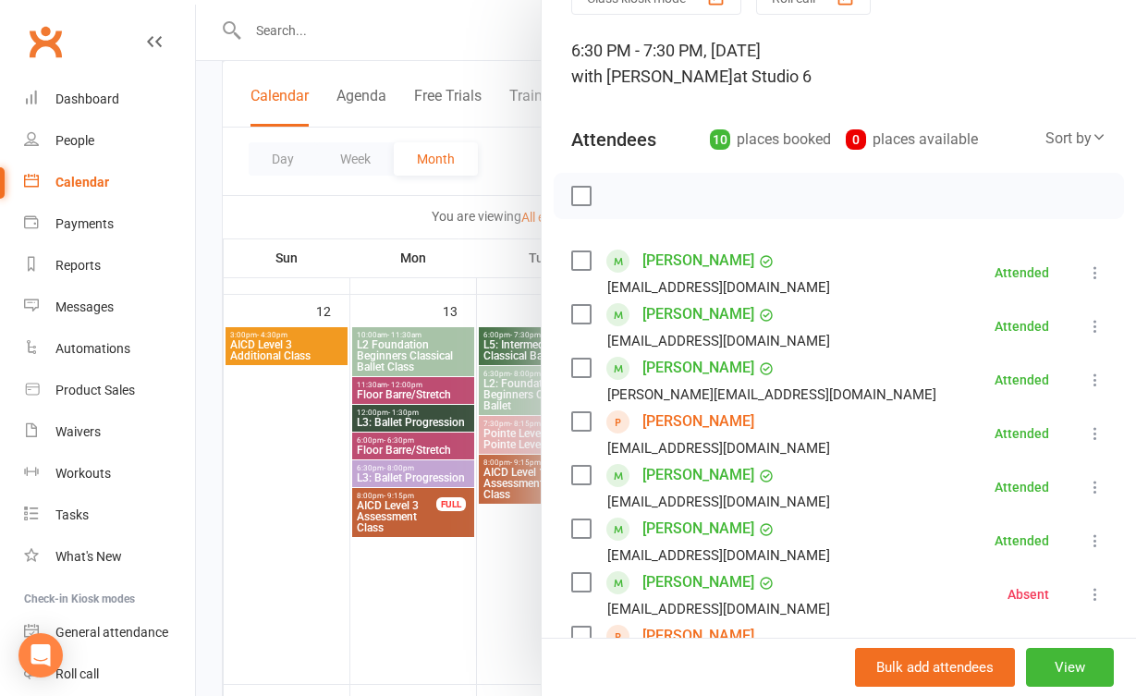
scroll to position [89, 0]
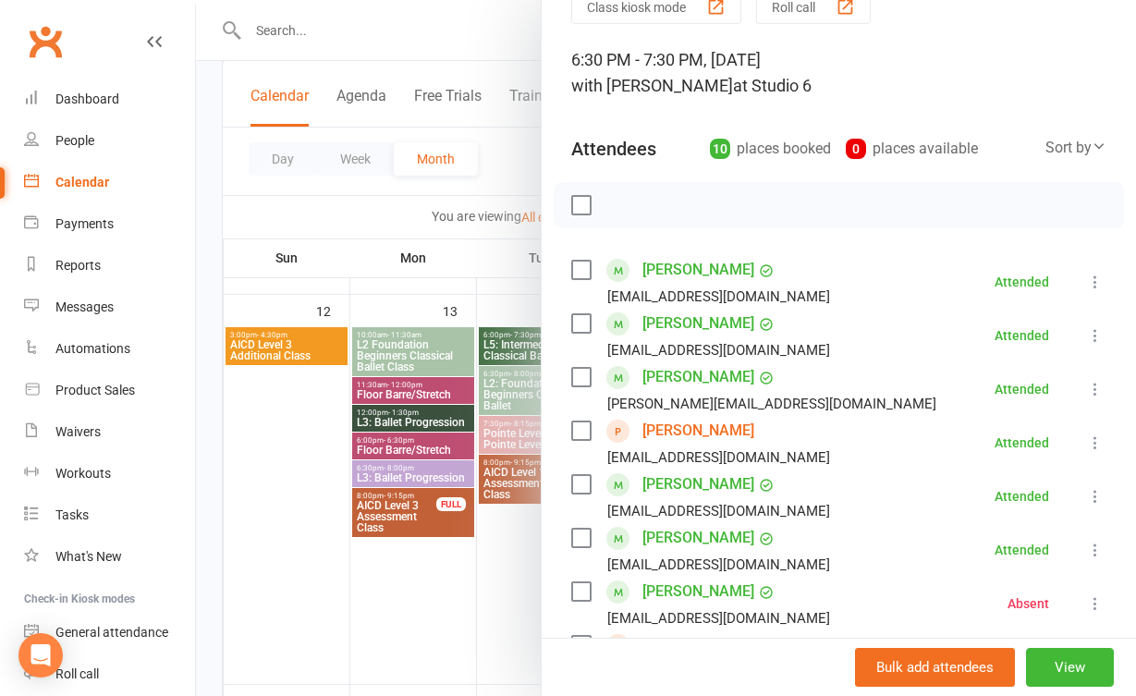
click at [482, 580] on div at bounding box center [666, 348] width 940 height 696
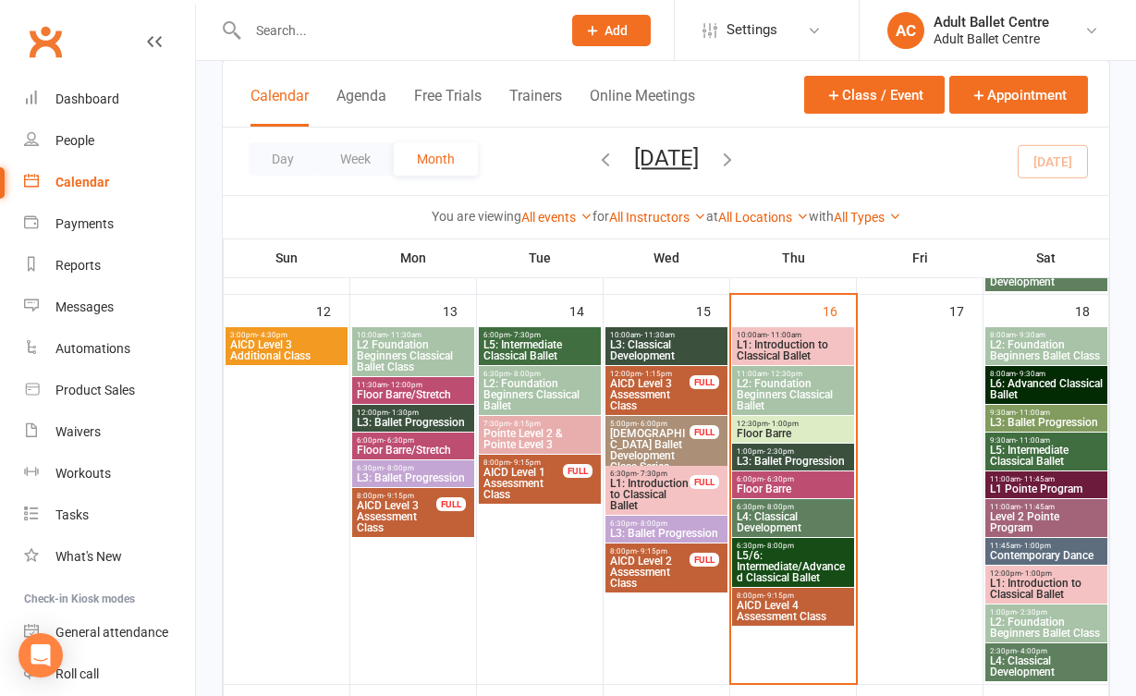
click at [670, 528] on span "L3: Ballet Progression" at bounding box center [666, 533] width 115 height 11
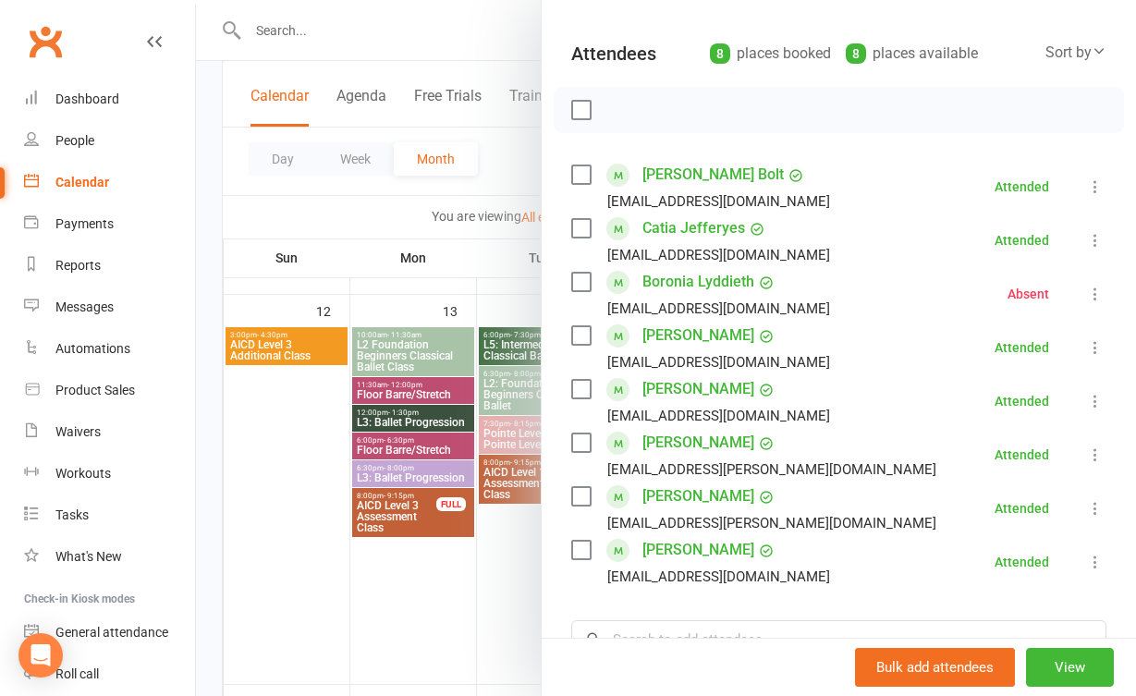
scroll to position [202, 0]
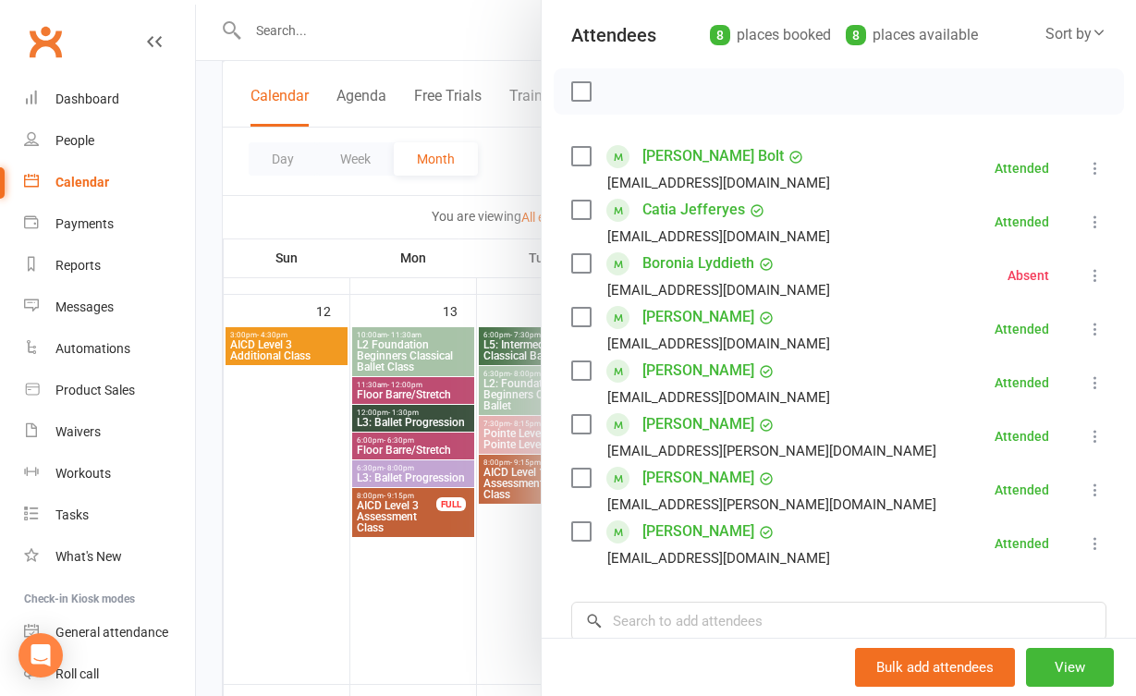
click at [522, 608] on div at bounding box center [666, 348] width 940 height 696
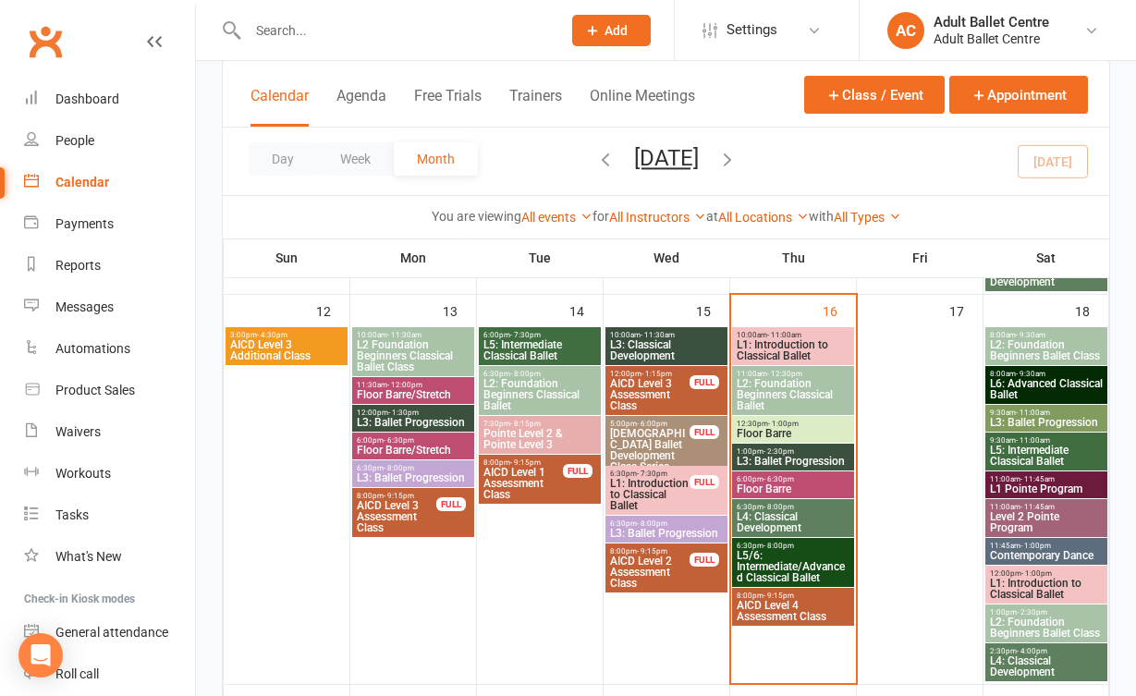
click at [781, 342] on span "L1: Introduction to Classical Ballet" at bounding box center [793, 350] width 115 height 22
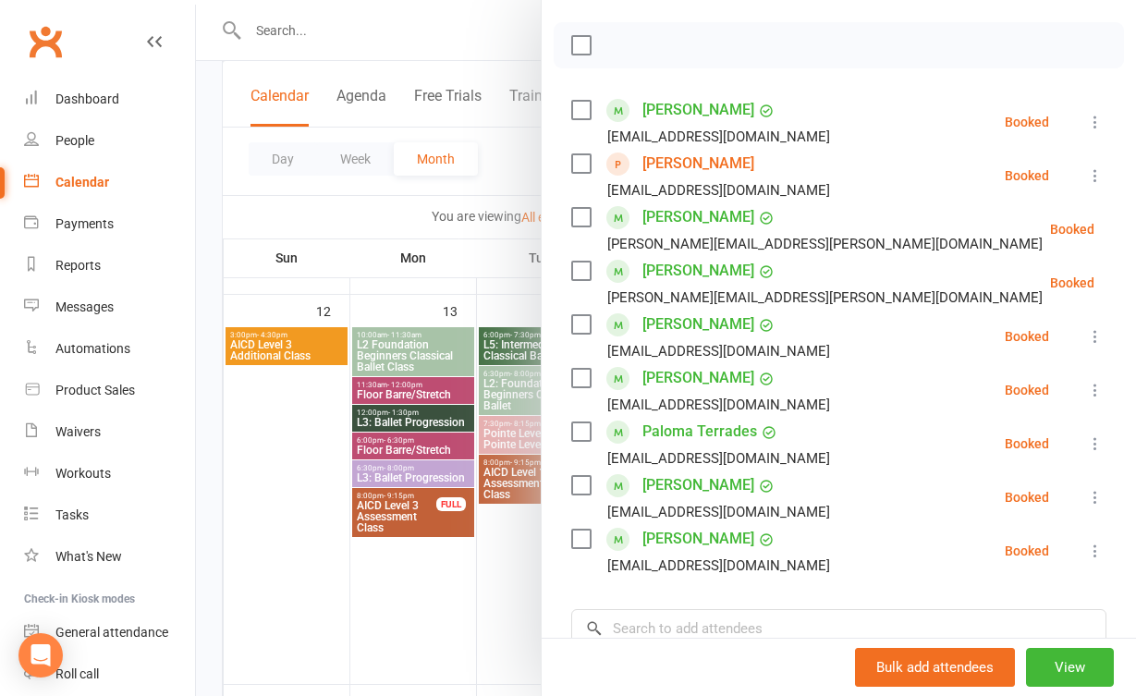
scroll to position [270, 0]
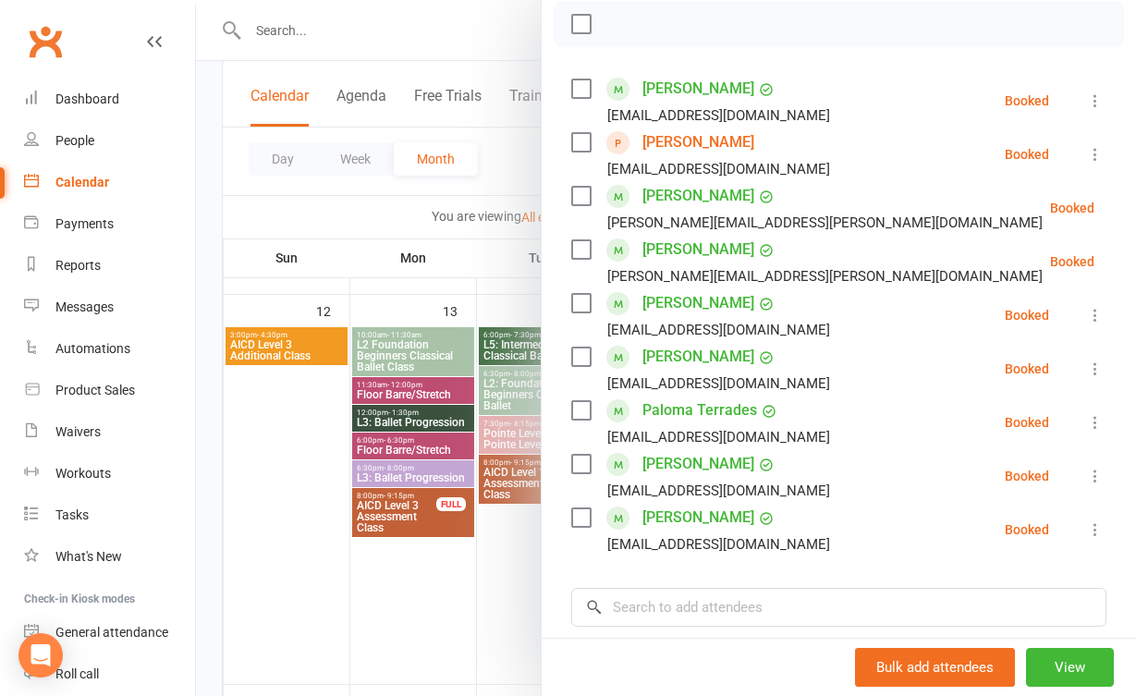
click at [531, 607] on div at bounding box center [666, 348] width 940 height 696
